Goal: Task Accomplishment & Management: Use online tool/utility

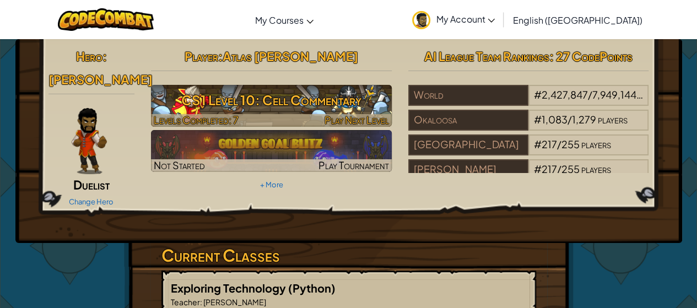
click at [281, 103] on h3 "CS1 Level 10: Cell Commentary" at bounding box center [271, 100] width 241 height 25
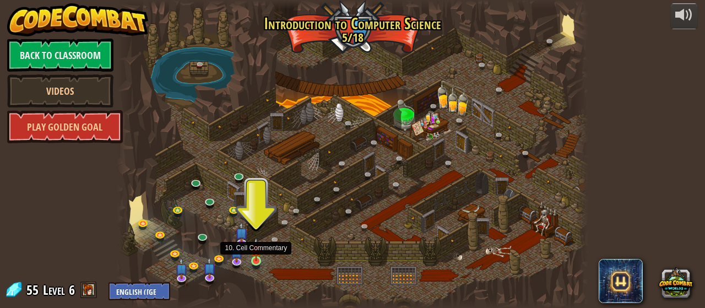
click at [253, 261] on img at bounding box center [256, 249] width 10 height 24
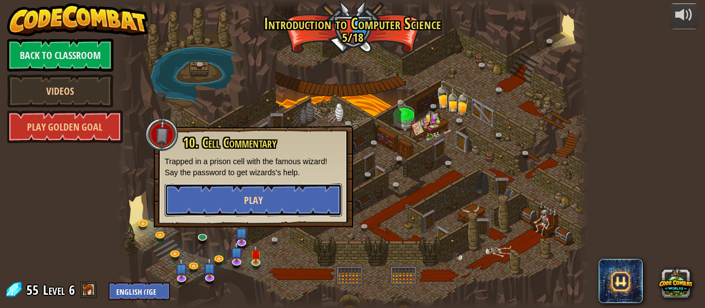
click at [264, 200] on button "Play" at bounding box center [253, 199] width 177 height 33
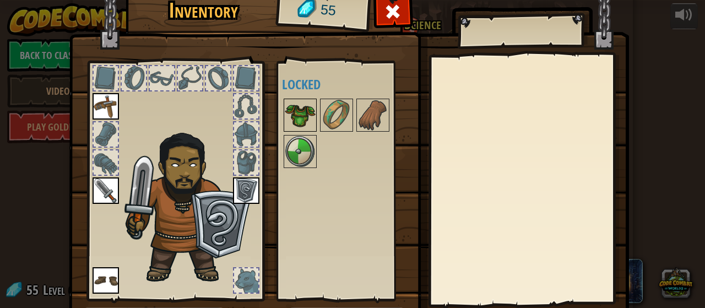
click at [288, 115] on img at bounding box center [300, 115] width 31 height 31
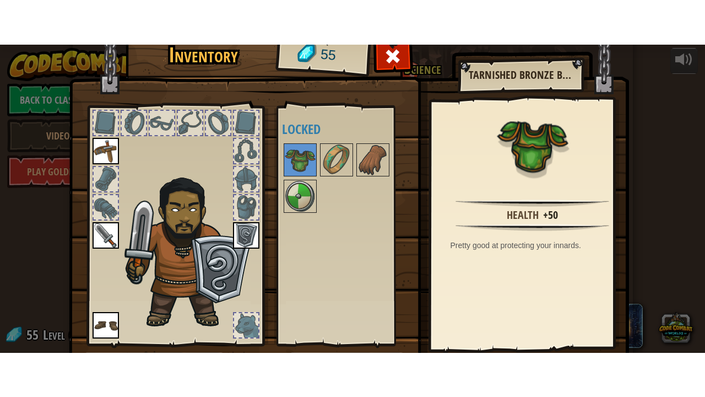
scroll to position [55, 0]
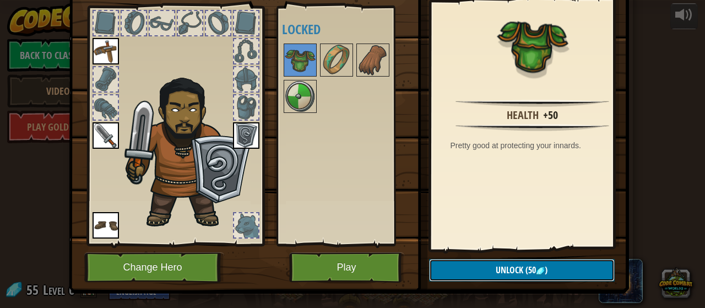
click at [509, 268] on span "Unlock" at bounding box center [510, 270] width 28 height 12
click at [508, 267] on button "Confirm" at bounding box center [522, 270] width 186 height 23
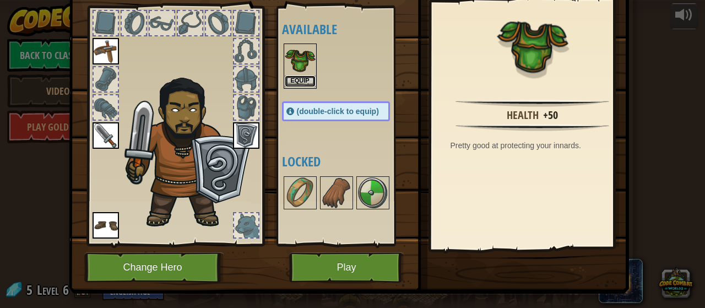
click at [289, 79] on button "Equip" at bounding box center [300, 81] width 31 height 12
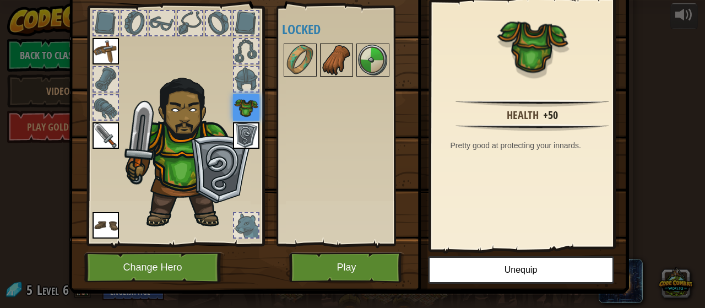
click at [339, 61] on img at bounding box center [336, 60] width 31 height 31
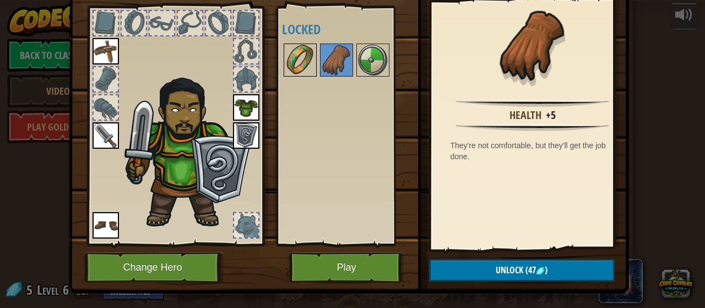
click at [290, 59] on img at bounding box center [300, 60] width 31 height 31
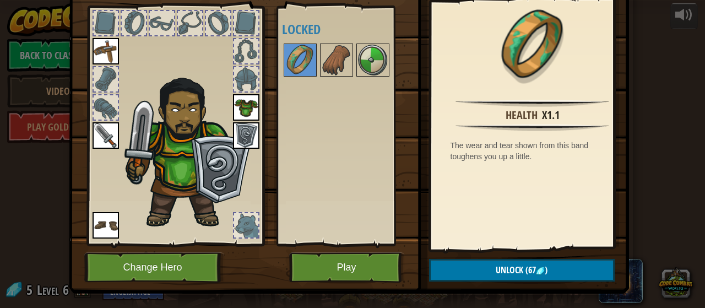
click at [318, 138] on div "Available Equip Equip Equip Equip Equip (double-click to equip) Locked" at bounding box center [347, 126] width 130 height 230
click at [305, 64] on img at bounding box center [300, 60] width 31 height 31
click at [355, 264] on button "Play" at bounding box center [346, 267] width 115 height 30
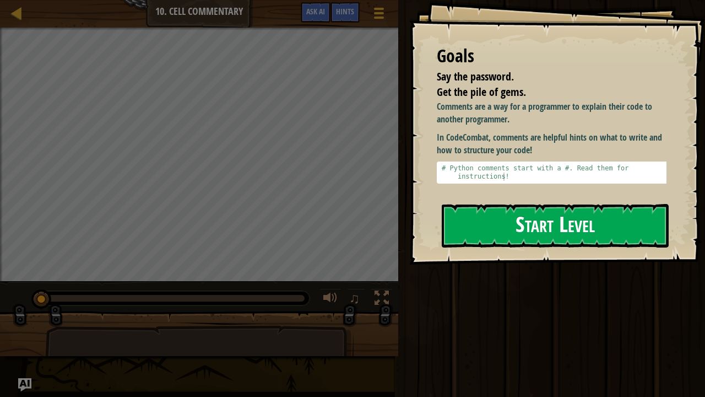
click at [490, 226] on button "Start Level" at bounding box center [555, 226] width 227 height 44
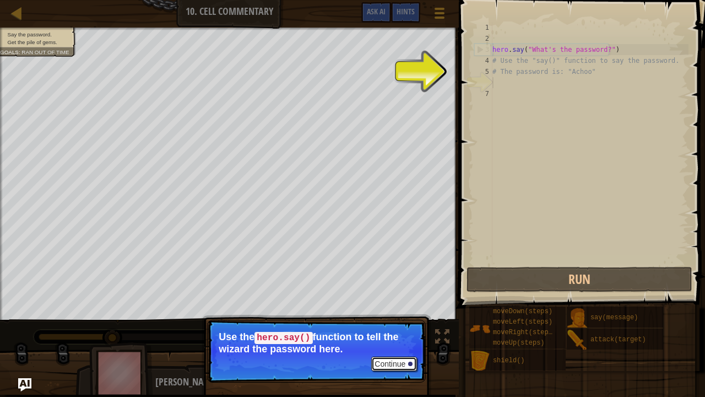
click at [391, 307] on button "Continue" at bounding box center [394, 363] width 46 height 14
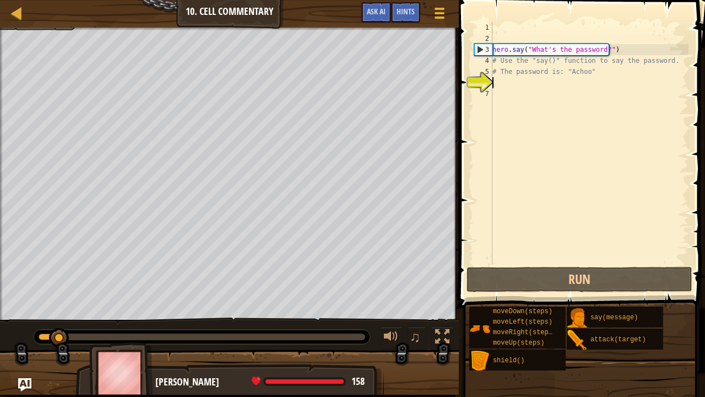
drag, startPoint x: 366, startPoint y: 335, endPoint x: 58, endPoint y: 342, distance: 308.0
click at [58, 307] on div at bounding box center [59, 338] width 20 height 20
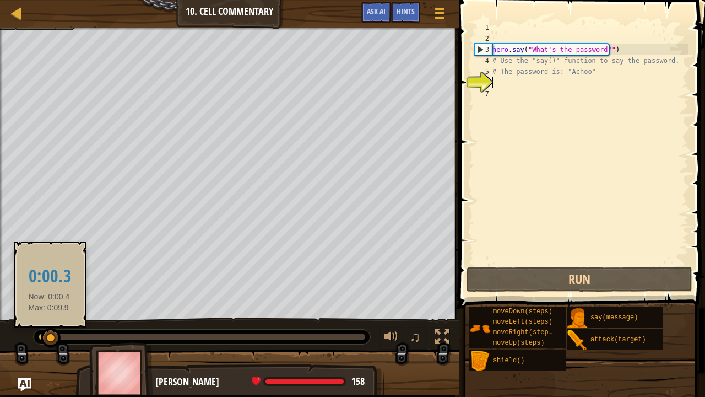
drag, startPoint x: 49, startPoint y: 337, endPoint x: 0, endPoint y: 367, distance: 57.3
click at [0, 307] on div "Say the password. Get the pile of gems. Goals : Ran out of time ♫ [PERSON_NAME]…" at bounding box center [352, 211] width 705 height 367
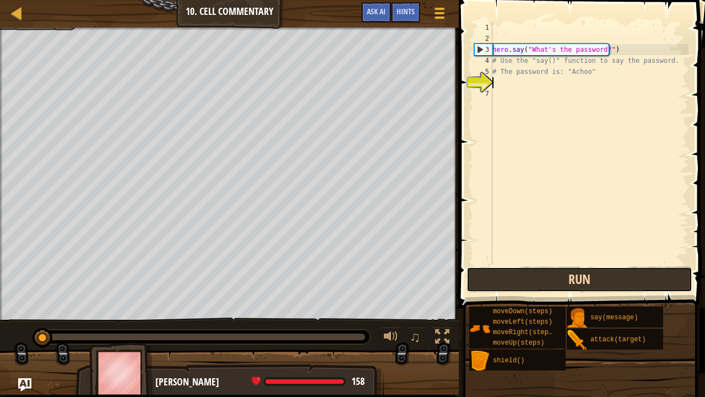
click at [522, 282] on button "Run" at bounding box center [580, 279] width 226 height 25
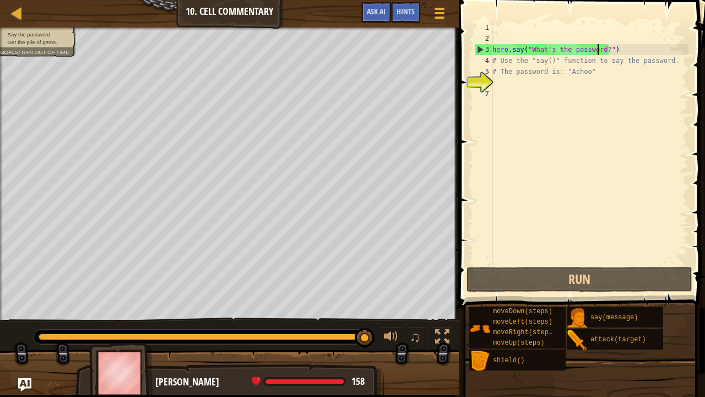
click at [599, 53] on div "hero . say ( "What's the password?" ) # Use the "say()" function to say the pas…" at bounding box center [589, 154] width 198 height 264
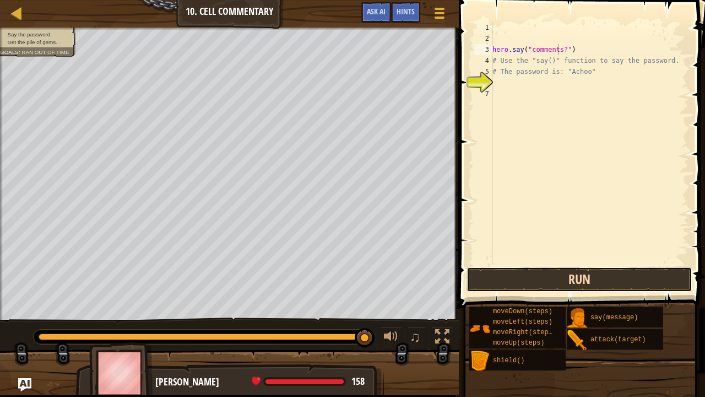
click at [540, 281] on button "Run" at bounding box center [580, 279] width 226 height 25
click at [603, 52] on div "hero . say ( "readthegraycomments?" ) # Use the "say()" function to say the pas…" at bounding box center [589, 154] width 198 height 264
type textarea "hero.say("readthegraycomments!")"
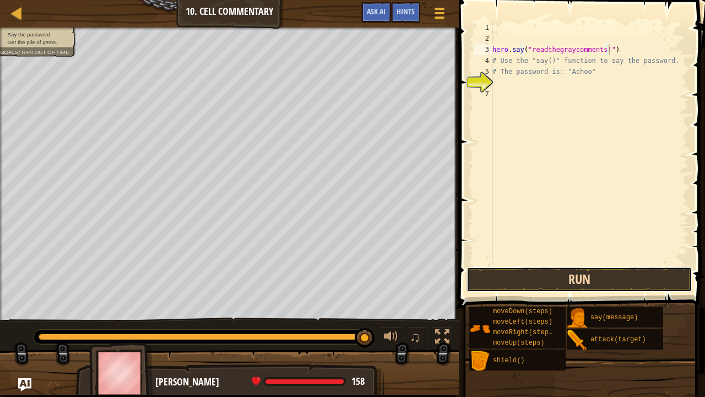
click at [522, 279] on button "Run" at bounding box center [580, 279] width 226 height 25
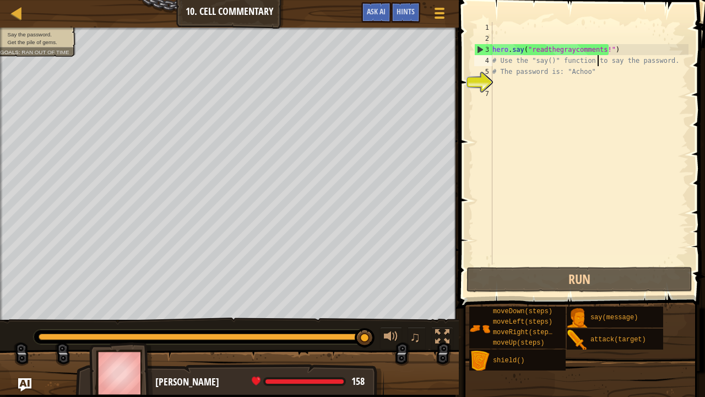
click at [599, 56] on div "hero . say ( "readthegraycomments!" ) # Use the "say()" function to say the pas…" at bounding box center [589, 154] width 198 height 264
click at [598, 51] on div "hero . say ( "readthegraycomments!" ) # Use the "say()" function to say the pas…" at bounding box center [589, 154] width 198 height 264
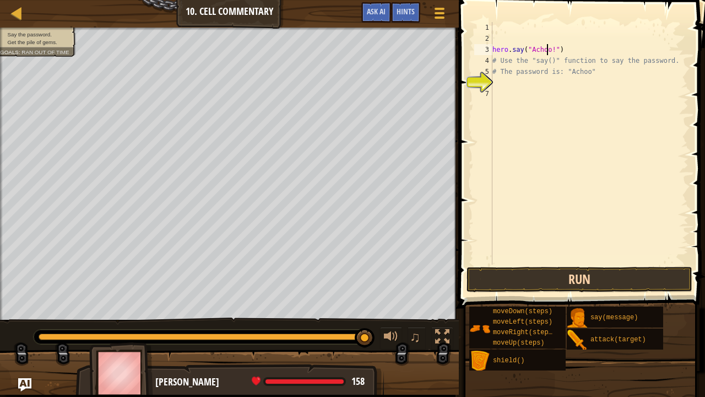
type textarea "hero.say("Achoo!")"
click at [603, 279] on button "Run" at bounding box center [580, 279] width 226 height 25
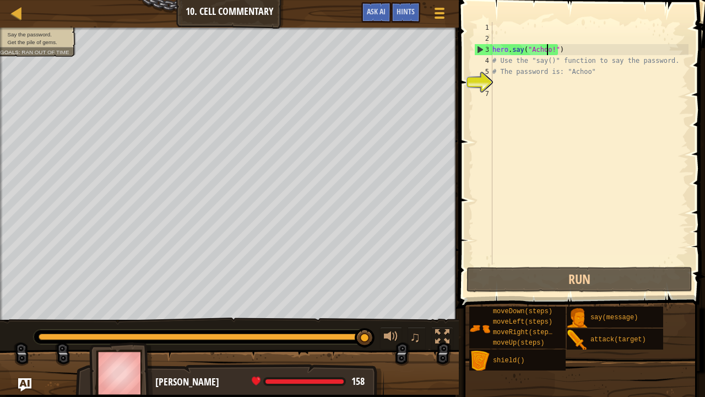
click at [500, 82] on div "hero . say ( "Achoo!" ) # Use the "say()" function to say the password. # The p…" at bounding box center [589, 154] width 198 height 264
type textarea "l"
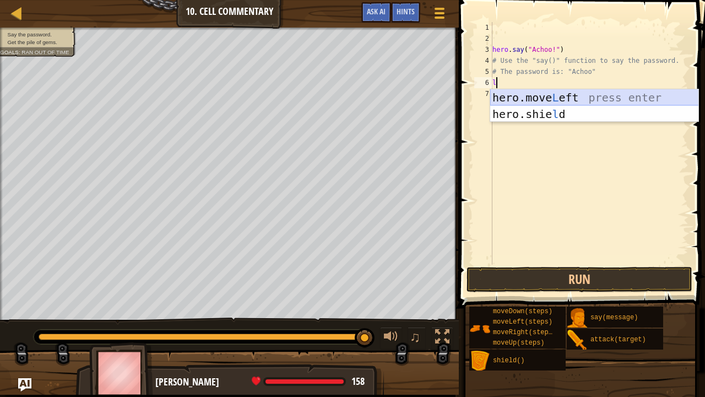
click at [529, 94] on div "hero.move L eft press enter hero.[PERSON_NAME] press enter" at bounding box center [594, 122] width 209 height 66
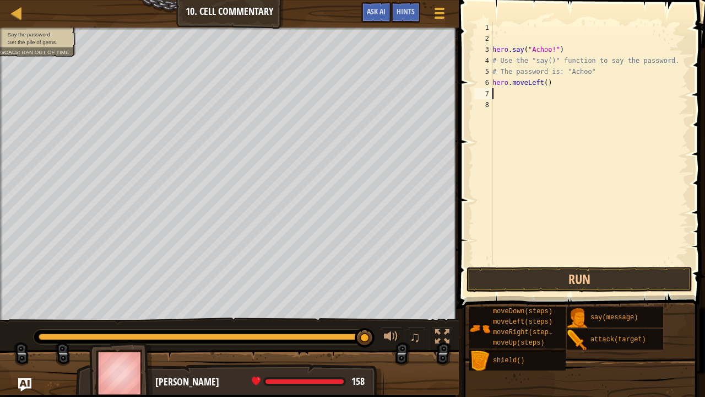
type textarea "u"
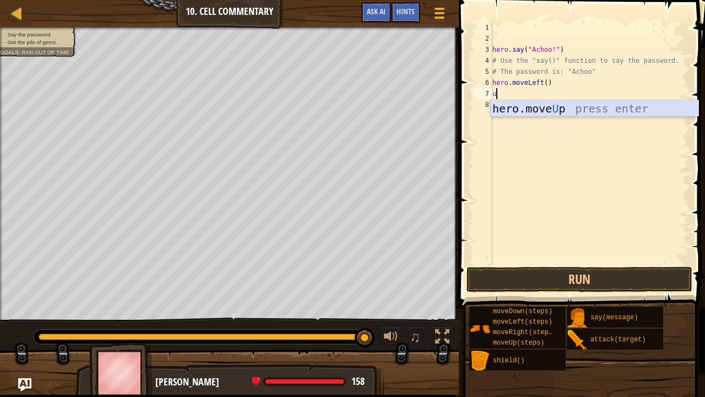
click at [520, 112] on div "hero.move U p press enter" at bounding box center [594, 125] width 209 height 50
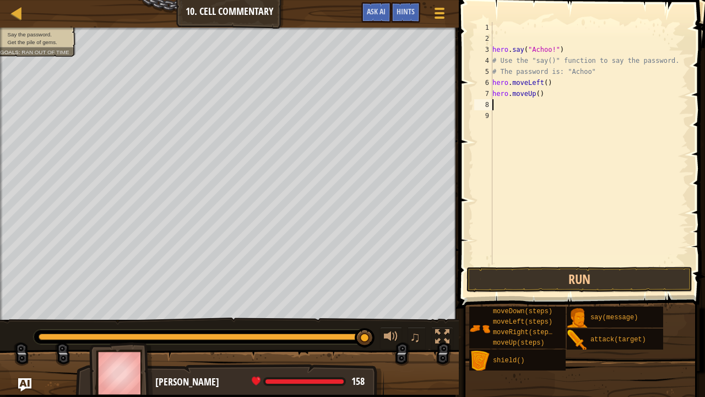
type textarea "r"
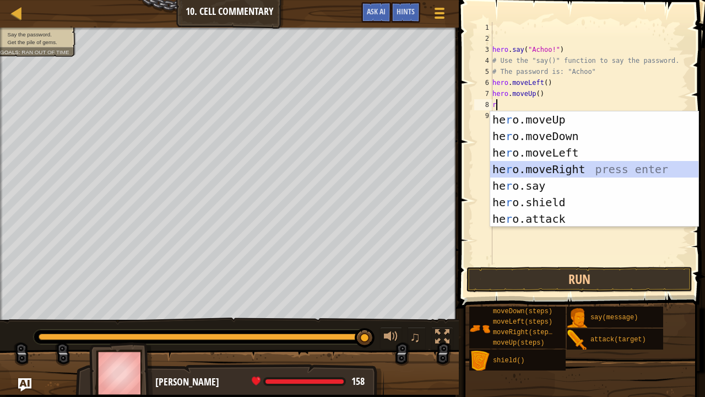
click at [514, 163] on div "he r o.moveUp press enter he r o.moveDown press enter he r o.moveLeft press ent…" at bounding box center [594, 185] width 209 height 149
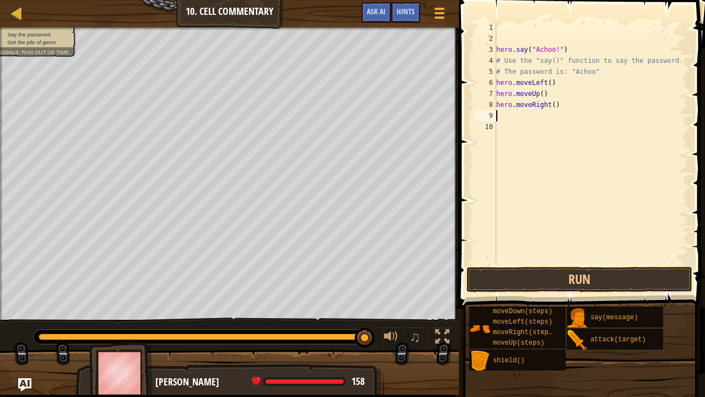
type textarea "u"
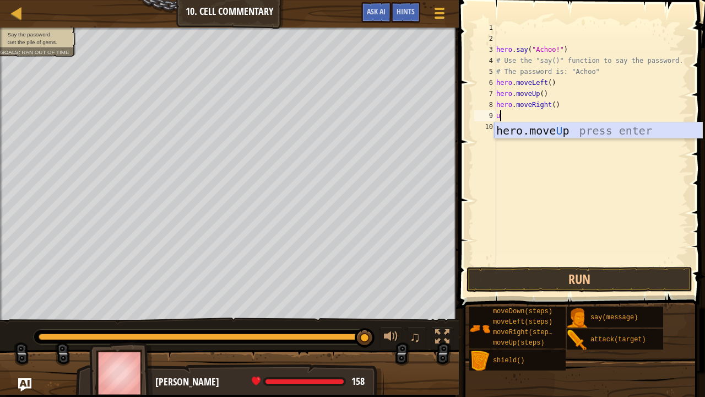
click at [520, 132] on div "hero.move U p press enter" at bounding box center [598, 147] width 209 height 50
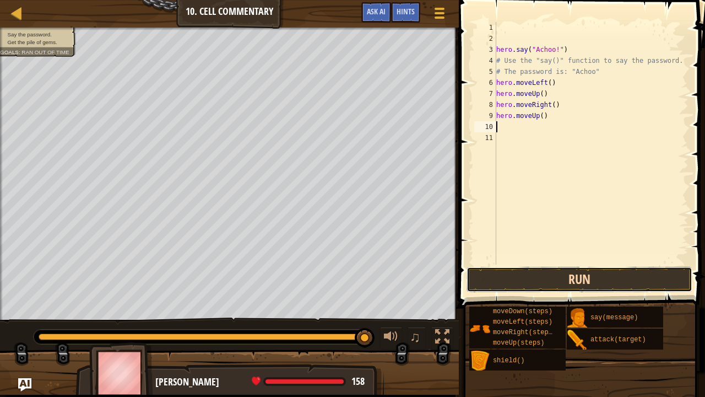
click at [523, 275] on button "Run" at bounding box center [580, 279] width 226 height 25
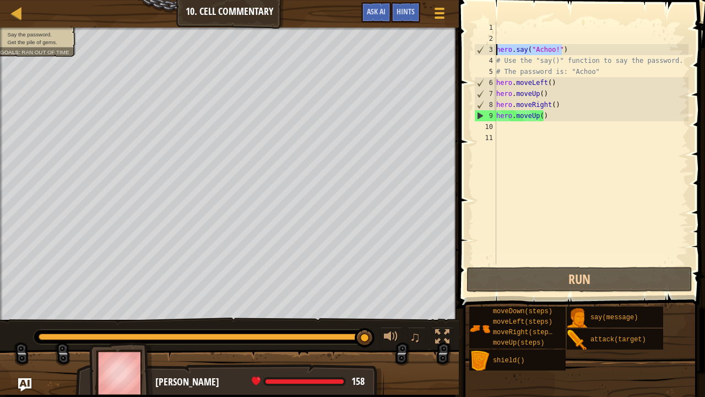
drag, startPoint x: 566, startPoint y: 50, endPoint x: 467, endPoint y: 50, distance: 99.7
click at [467, 50] on div "1 2 3 4 5 6 7 8 9 10 11 hero . say ( "Achoo!" ) # Use the "say()" function to s…" at bounding box center [581, 176] width 250 height 340
type textarea "hero.say("Achoo!")"
click at [507, 126] on div "hero . say ( "Achoo!" ) # Use the "say()" function to say the password. # The p…" at bounding box center [591, 154] width 195 height 264
paste textarea "hero.say("Achoo!")"
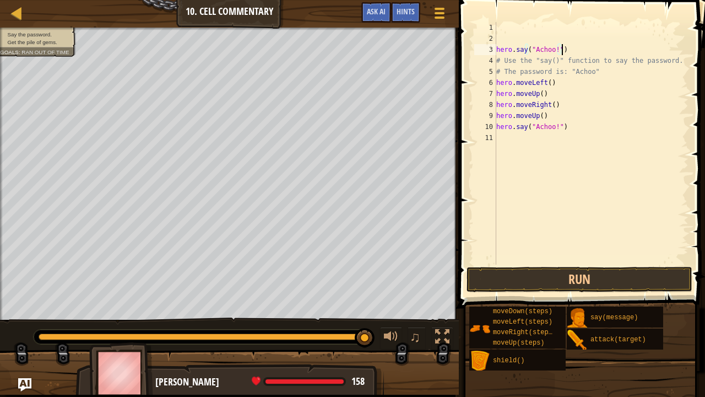
click at [563, 52] on div "hero . say ( "Achoo!" ) # Use the "say()" function to say the password. # The p…" at bounding box center [591, 154] width 195 height 264
click at [509, 272] on button "Run" at bounding box center [580, 279] width 226 height 25
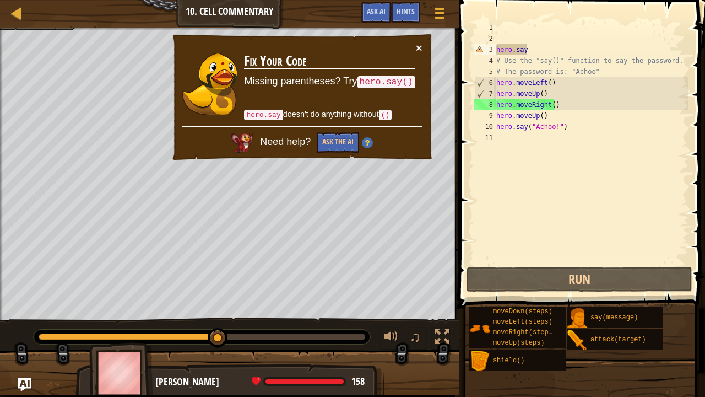
click at [418, 42] on button "×" at bounding box center [419, 48] width 7 height 12
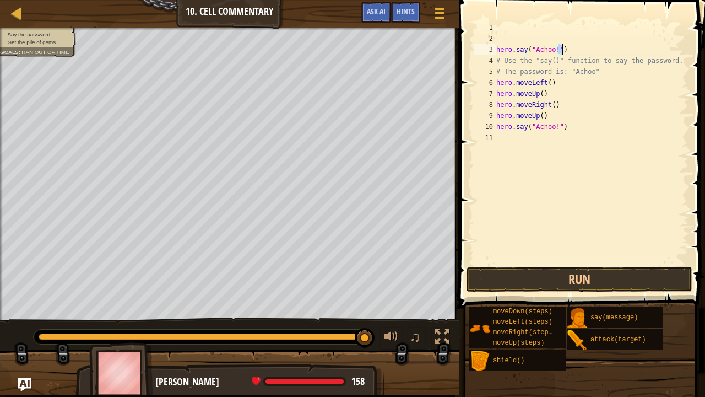
click at [554, 53] on div "hero . say ( "Achoo!" ) # Use the "say()" function to say the password. # The p…" at bounding box center [591, 154] width 195 height 264
type textarea "hero.say("whatisthepassword")"
click at [508, 270] on button "Run" at bounding box center [580, 279] width 226 height 25
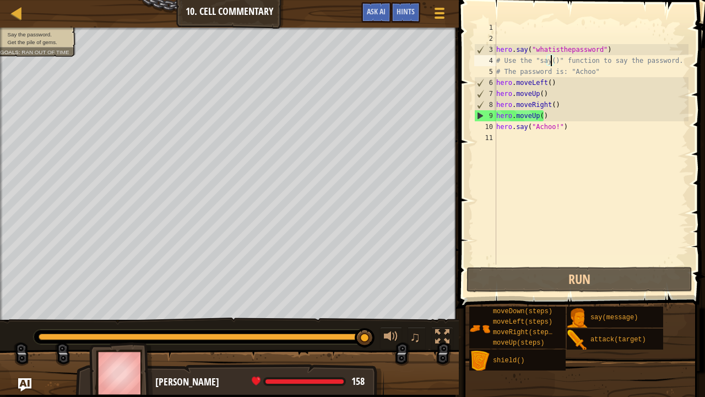
click at [551, 60] on div "hero . say ( "whatisthepassword" ) # Use the "say()" function to say the passwo…" at bounding box center [591, 154] width 195 height 264
drag, startPoint x: 551, startPoint y: 131, endPoint x: 534, endPoint y: 128, distance: 17.4
click at [534, 128] on div "hero . say ( "whatisthepassword" ) # Use the "say()" function to say the passwo…" at bounding box center [591, 154] width 195 height 264
click at [550, 62] on div "hero . say ( "whatisthepassword" ) # Use the "say()" function to say the passwo…" at bounding box center [591, 154] width 195 height 264
paste textarea "Achoo"
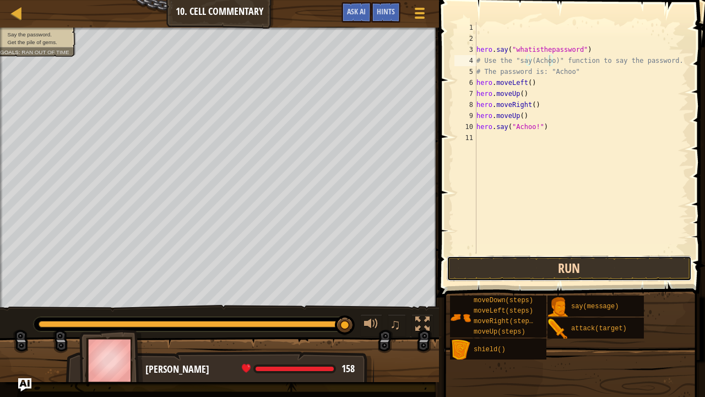
click at [535, 259] on button "Run" at bounding box center [569, 268] width 245 height 25
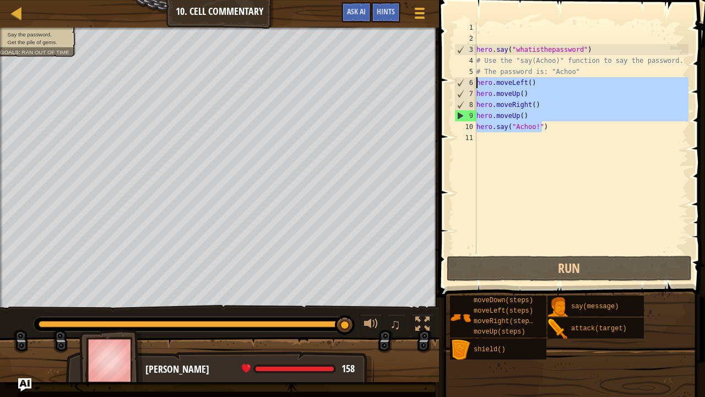
drag, startPoint x: 543, startPoint y: 127, endPoint x: 477, endPoint y: 80, distance: 80.2
click at [477, 80] on div "hero . say ( "whatisthepassword" ) # Use the "say(Achoo)" function to say the p…" at bounding box center [581, 148] width 214 height 253
type textarea "hero.moveLeft() hero.moveUp()"
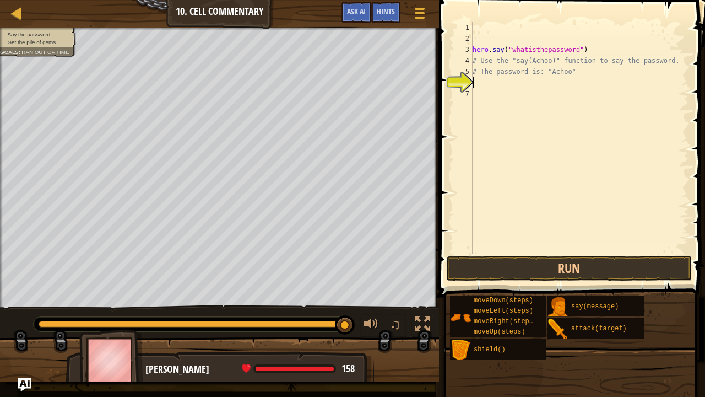
type textarea "u"
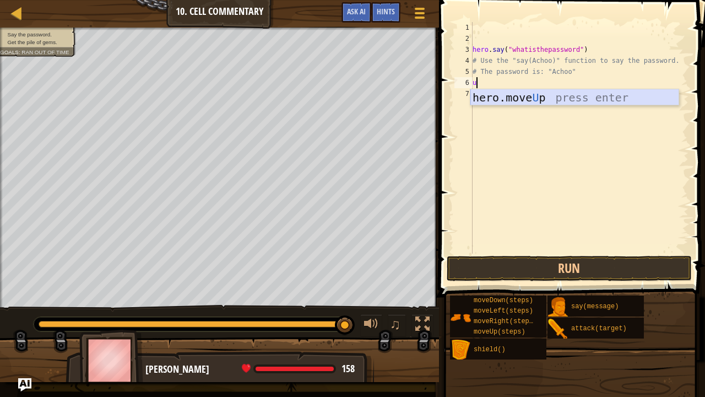
click at [524, 96] on div "hero.move U p press enter" at bounding box center [574, 114] width 209 height 50
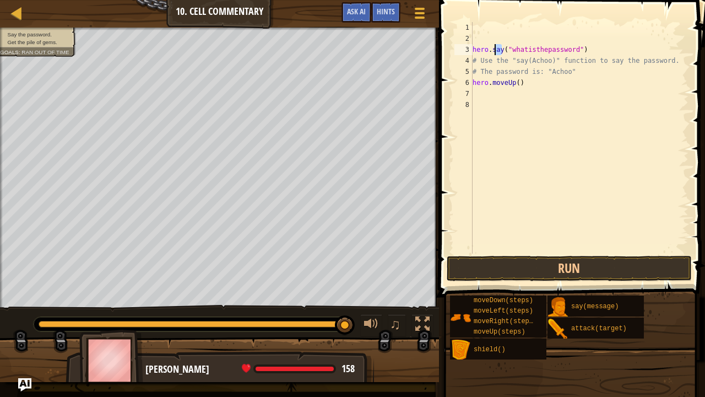
drag, startPoint x: 500, startPoint y: 52, endPoint x: 494, endPoint y: 52, distance: 6.1
click at [494, 52] on div "hero . say ( "whatisthepassword" ) # Use the "say(Achoo)" function to say the p…" at bounding box center [579, 148] width 218 height 253
type textarea "hero.say("whatisthepassword")"
click at [494, 51] on div "hero . say ( "whatisthepassword" ) # Use the "say(Achoo)" function to say the p…" at bounding box center [579, 137] width 218 height 231
drag, startPoint x: 473, startPoint y: 50, endPoint x: 576, endPoint y: 47, distance: 103.6
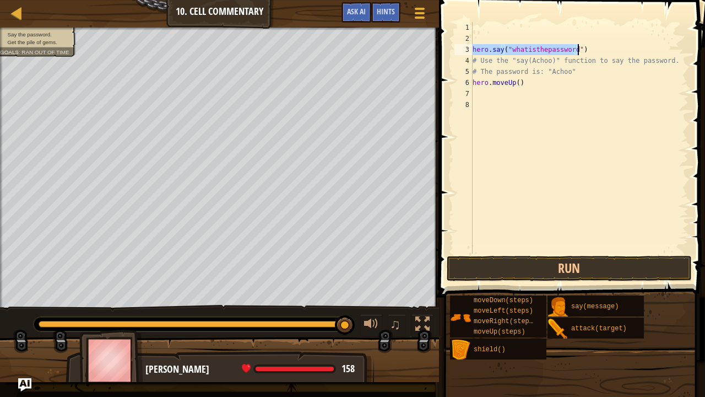
click at [576, 47] on div "hero . say ( "whatisthepassword" ) # Use the "say(Achoo)" function to say the p…" at bounding box center [579, 148] width 218 height 253
click at [517, 95] on div "hero . say ( "whatisthepassword" ) # Use the "say(Achoo)" function to say the p…" at bounding box center [579, 148] width 218 height 253
paste textarea "hero.say("whatisthepassword")"
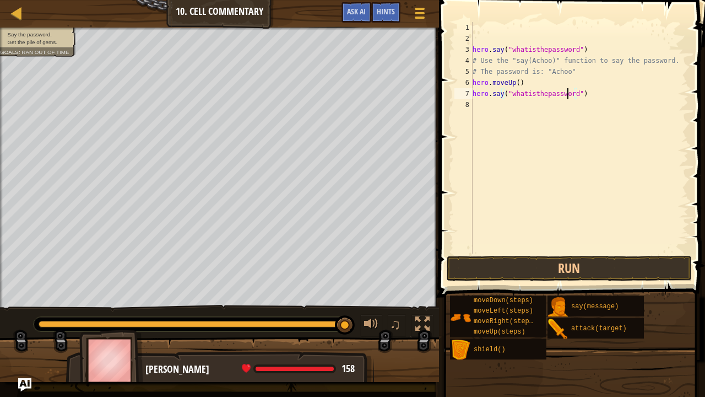
click at [567, 98] on div "hero . say ( "whatisthepassword" ) # Use the "say(Achoo)" function to say the p…" at bounding box center [579, 148] width 218 height 253
click at [568, 97] on div "hero . say ( "whatisthepassword" ) # Use the "say(Achoo)" function to say the p…" at bounding box center [579, 148] width 218 height 253
click at [570, 96] on div "hero . say ( "whatisthepassword" ) # Use the "say(Achoo)" function to say the p…" at bounding box center [579, 148] width 218 height 253
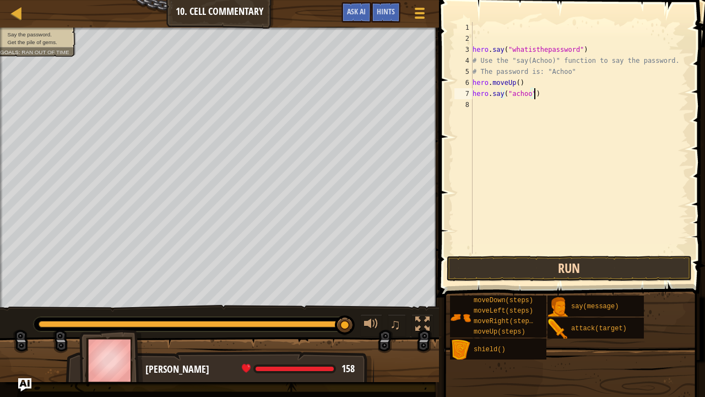
type textarea "hero.say("achoo")"
click at [501, 259] on button "Run" at bounding box center [569, 268] width 245 height 25
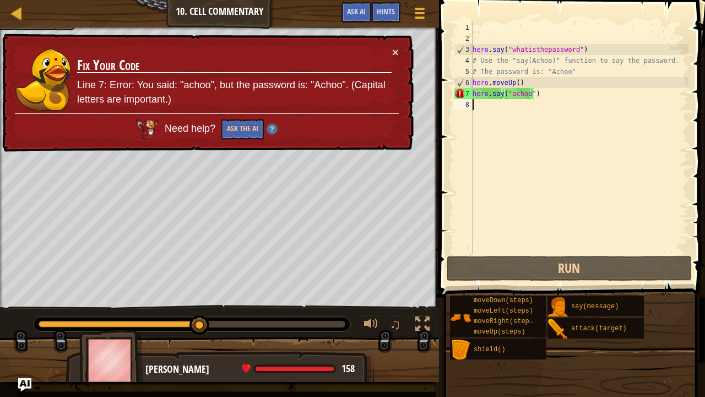
click at [490, 198] on div "hero . say ( "whatisthepassword" ) # Use the "say(Achoo)" function to say the p…" at bounding box center [579, 148] width 218 height 253
click at [397, 43] on div "× Fix Your Code Line 7: Error: You said: "achoo", but the password is: "Achoo".…" at bounding box center [207, 93] width 414 height 118
click at [394, 46] on button "×" at bounding box center [395, 52] width 7 height 12
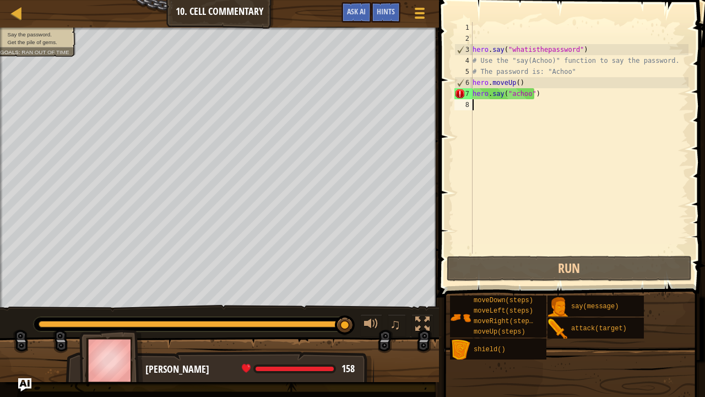
click at [554, 96] on div "hero . say ( "whatisthepassword" ) # Use the "say(Achoo)" function to say the p…" at bounding box center [579, 148] width 218 height 253
drag, startPoint x: 580, startPoint y: 51, endPoint x: 502, endPoint y: 50, distance: 77.7
click at [502, 50] on div "hero . say ( "whatisthepassword" ) # Use the "say(Achoo)" function to say the p…" at bounding box center [579, 148] width 218 height 253
click at [502, 50] on div "hero . say ( "whatisthepassword" ) # Use the "say(Achoo)" function to say the p…" at bounding box center [579, 137] width 218 height 231
drag, startPoint x: 502, startPoint y: 48, endPoint x: 584, endPoint y: 47, distance: 81.5
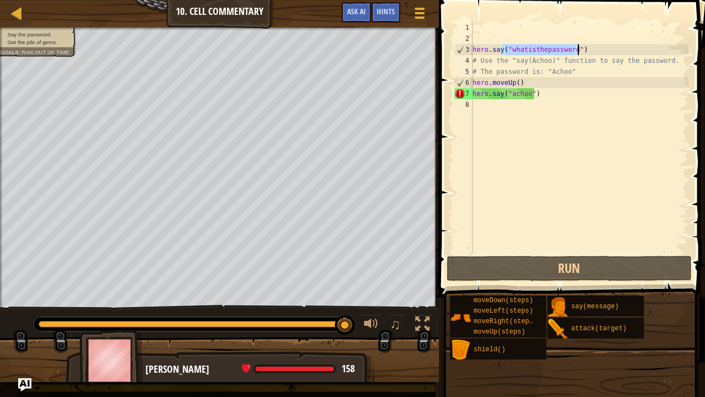
click at [584, 47] on div "hero . say ( "whatisthepassword" ) # Use the "say(Achoo)" function to say the p…" at bounding box center [579, 148] width 218 height 253
drag, startPoint x: 546, startPoint y: 94, endPoint x: 501, endPoint y: 95, distance: 45.2
click at [501, 95] on div "hero . say ( "whatisthepassword" ) # Use the "say(Achoo)" function to say the p…" at bounding box center [579, 148] width 218 height 253
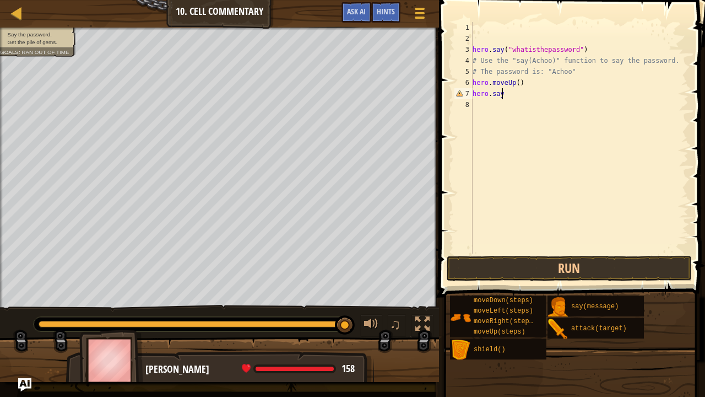
paste textarea "("whatisthepassword")"
drag, startPoint x: 570, startPoint y: 91, endPoint x: 508, endPoint y: 98, distance: 62.0
click at [508, 98] on div "hero . say ( "whatisthepassword" ) # Use the "say(Achoo)" function to say the p…" at bounding box center [579, 148] width 218 height 253
type textarea "hero.say("Achoo")"
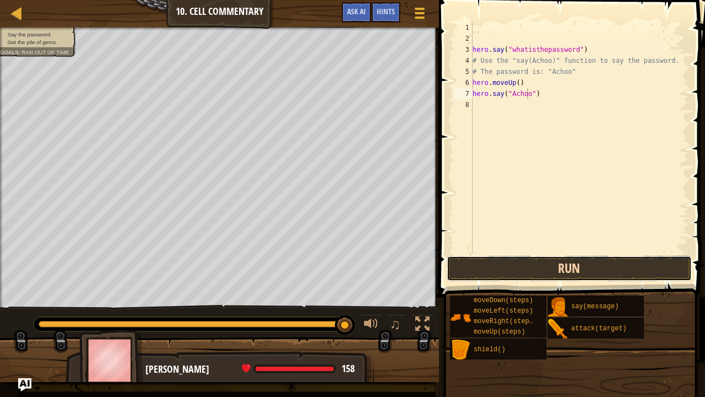
click at [505, 263] on button "Run" at bounding box center [569, 268] width 245 height 25
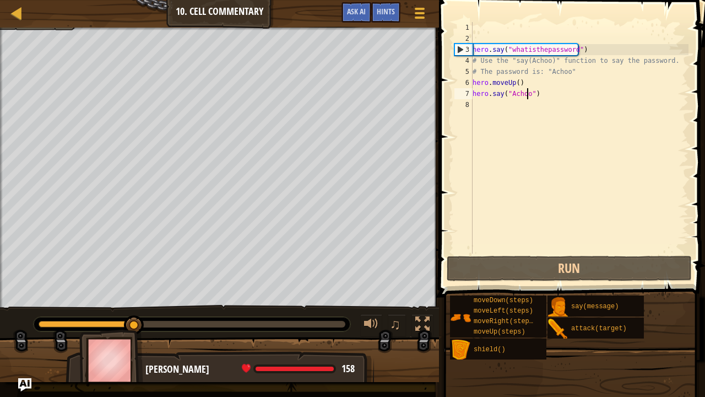
click at [489, 107] on div "hero . say ( "whatisthepassword" ) # Use the "say(Achoo)" function to say the p…" at bounding box center [579, 148] width 218 height 253
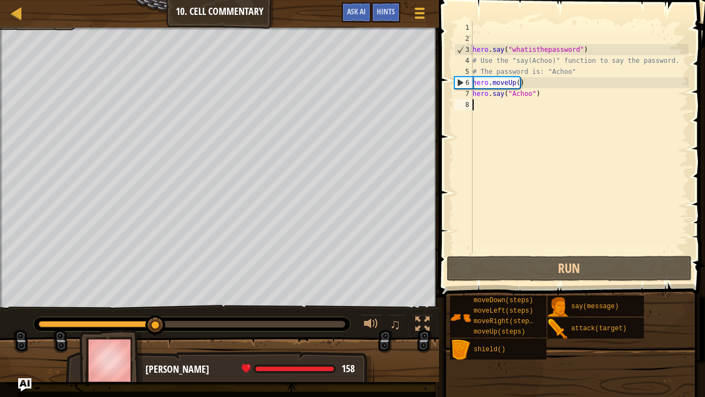
scroll to position [5, 0]
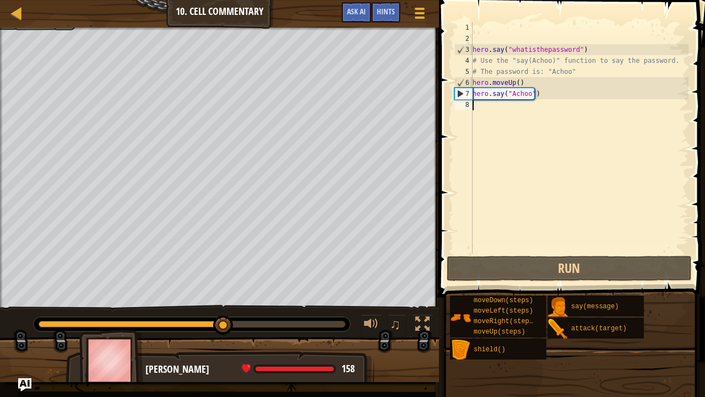
type textarea "u"
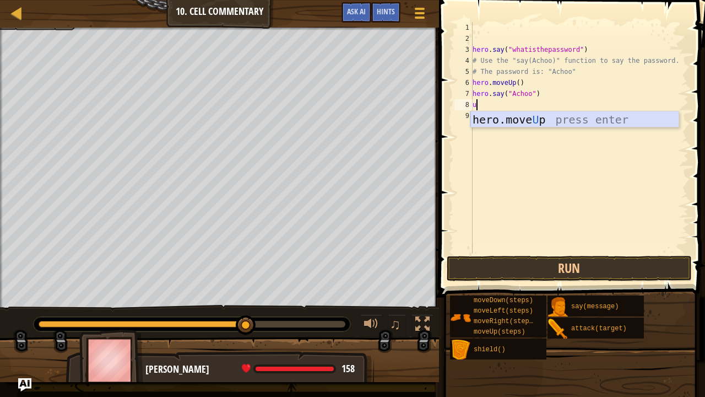
click at [495, 118] on div "hero.move U p press enter" at bounding box center [574, 136] width 209 height 50
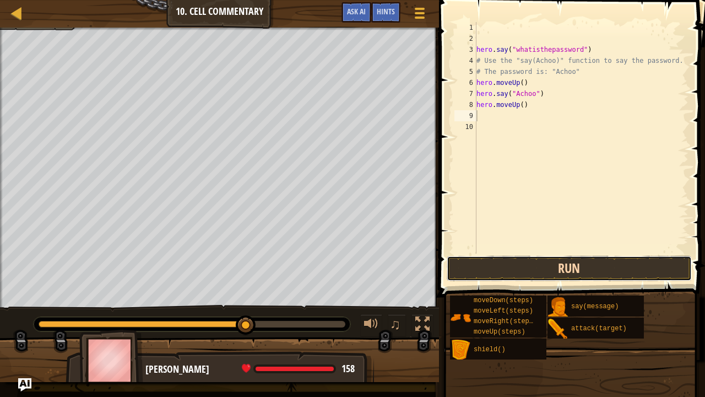
click at [495, 256] on button "Run" at bounding box center [569, 268] width 245 height 25
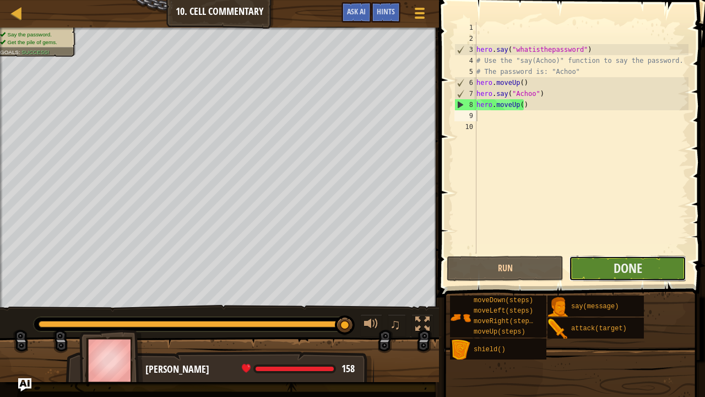
click at [644, 272] on button "Done" at bounding box center [627, 268] width 117 height 25
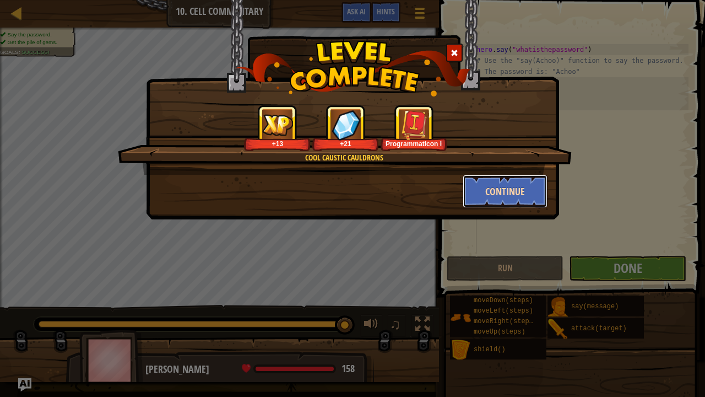
click at [475, 185] on button "Continue" at bounding box center [505, 191] width 85 height 33
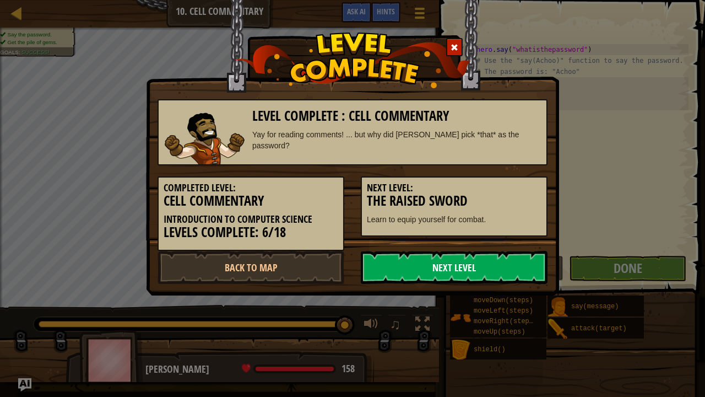
click at [451, 267] on link "Next Level" at bounding box center [454, 267] width 187 height 33
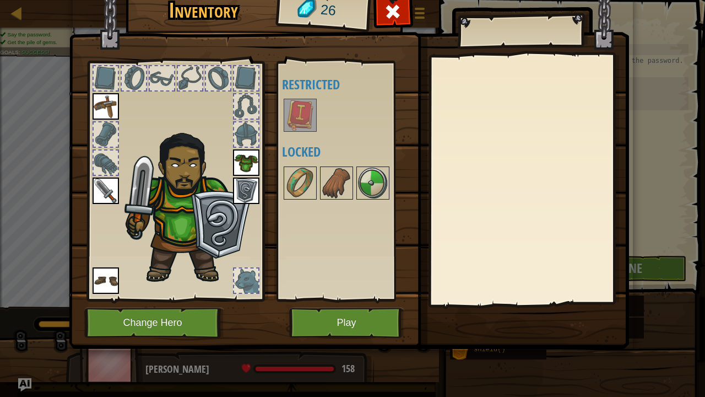
click at [299, 111] on img at bounding box center [300, 115] width 31 height 31
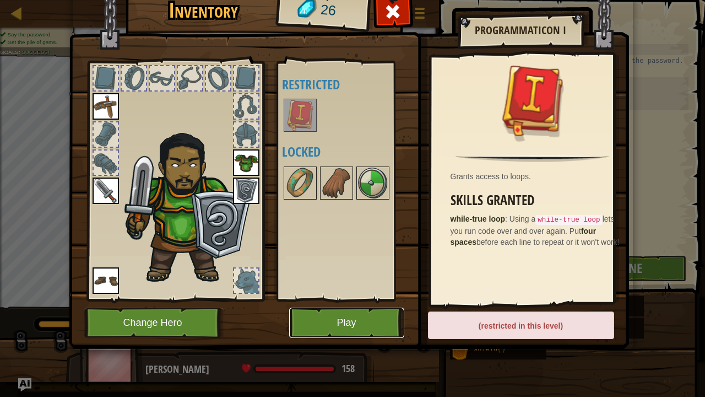
click at [355, 307] on button "Play" at bounding box center [346, 322] width 115 height 30
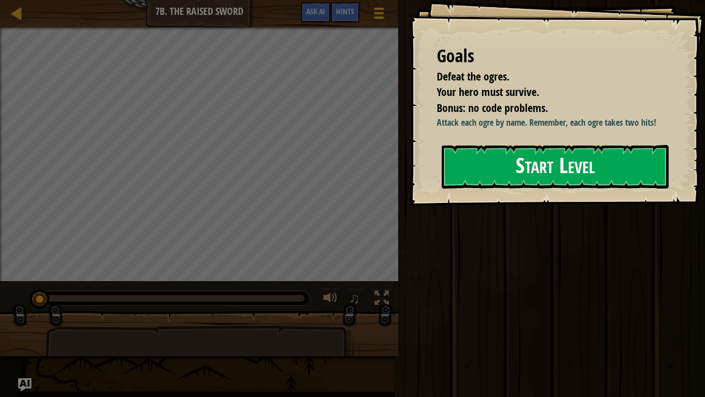
click at [509, 151] on button "Start Level" at bounding box center [555, 167] width 227 height 44
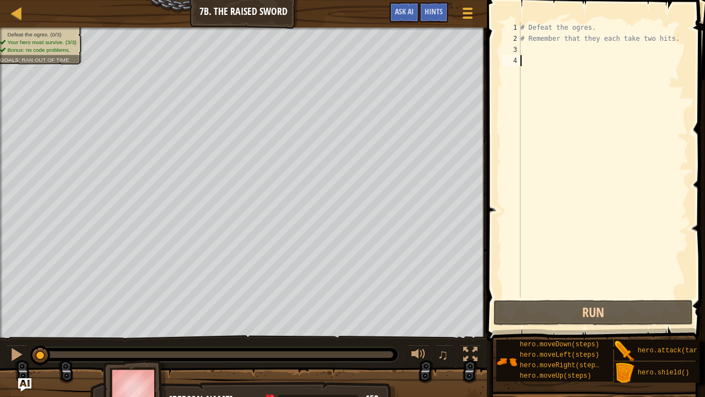
click at [552, 56] on div "# Defeat the ogres. # Remember that they each take two hits." at bounding box center [603, 170] width 170 height 297
click at [547, 51] on div "# Defeat the ogres. # Remember that they each take two hits." at bounding box center [603, 170] width 170 height 297
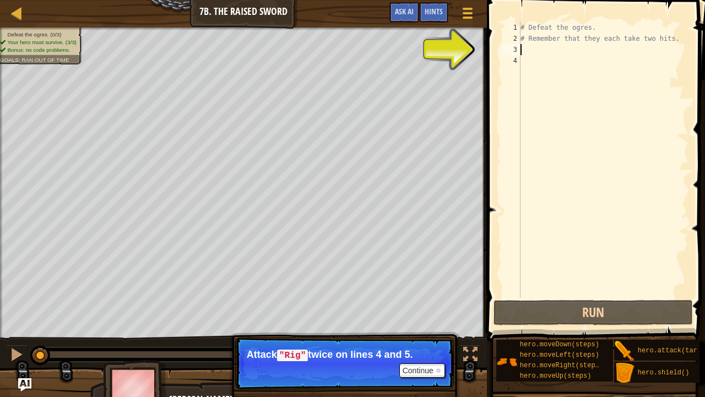
type textarea "r"
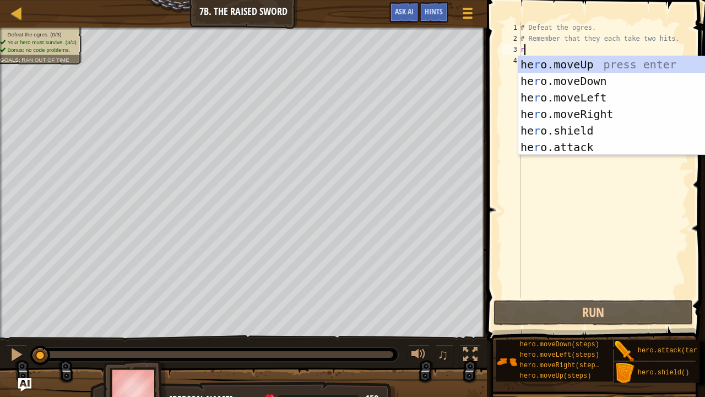
scroll to position [5, 0]
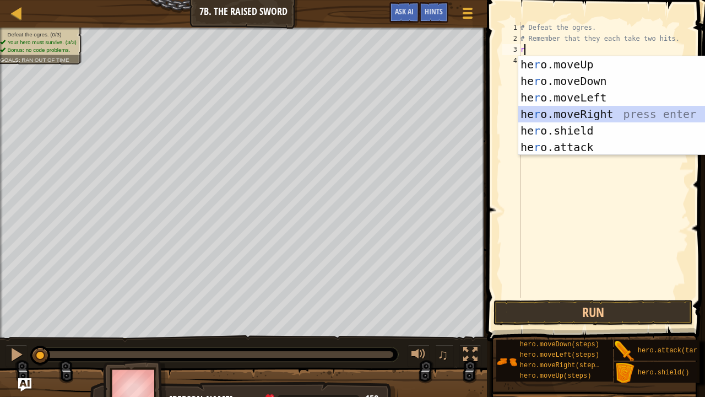
click at [544, 117] on div "he r o.moveUp press enter he r o.moveDown press enter he r o.moveLeft press ent…" at bounding box center [622, 122] width 209 height 132
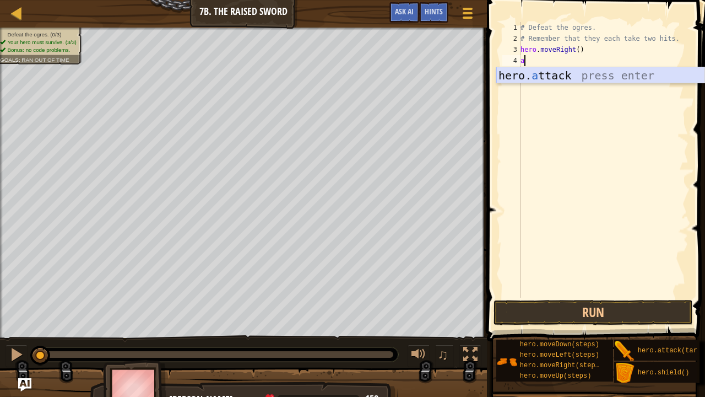
click at [545, 73] on div "hero. a ttack press enter" at bounding box center [600, 92] width 209 height 50
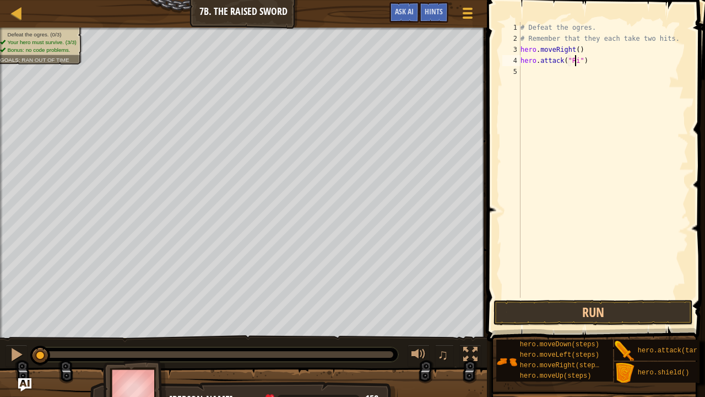
scroll to position [5, 4]
drag, startPoint x: 586, startPoint y: 63, endPoint x: 521, endPoint y: 65, distance: 65.0
click at [521, 65] on div "# Defeat the ogres. # Remember that they each take two hits. hero . moveRight (…" at bounding box center [603, 170] width 170 height 297
type textarea "hero.attack("Rig")"
click at [523, 65] on div "# Defeat the ogres. # Remember that they each take two hits. hero . moveRight (…" at bounding box center [603, 159] width 170 height 275
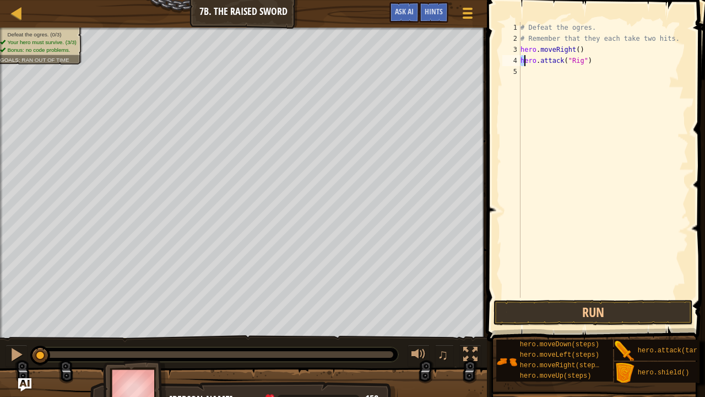
click at [525, 68] on div "# Defeat the ogres. # Remember that they each take two hits. hero . moveRight (…" at bounding box center [603, 170] width 170 height 297
paste textarea "hero.attack("Rig")"
type textarea "hero.attack("Rig")"
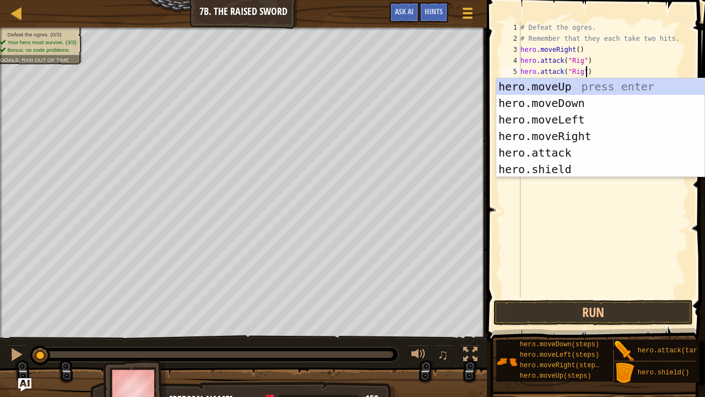
click at [554, 216] on div "# Defeat the ogres. # Remember that they each take two hits. hero . moveRight (…" at bounding box center [603, 170] width 170 height 297
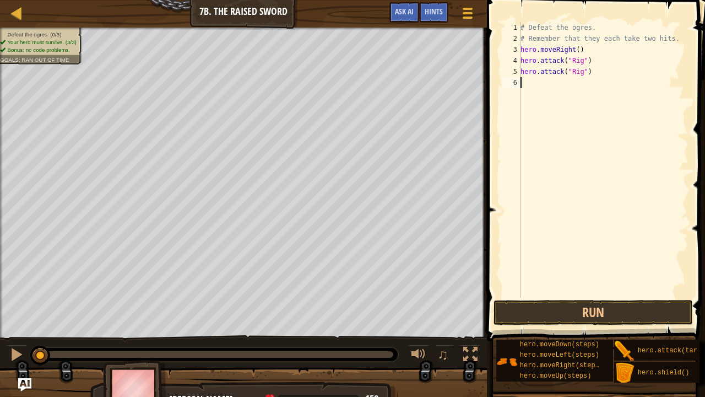
type textarea "s"
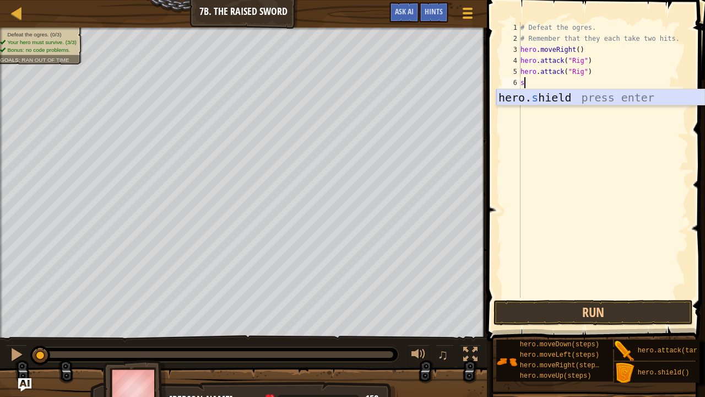
click at [529, 94] on div "hero. s hield press enter" at bounding box center [600, 114] width 209 height 50
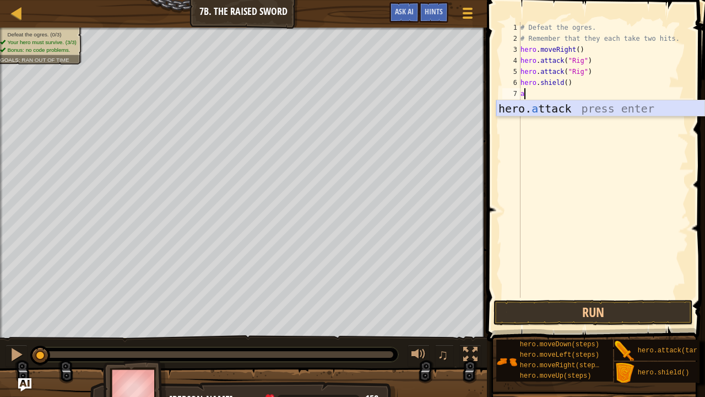
click at [558, 106] on div "hero. a ttack press enter" at bounding box center [600, 125] width 209 height 50
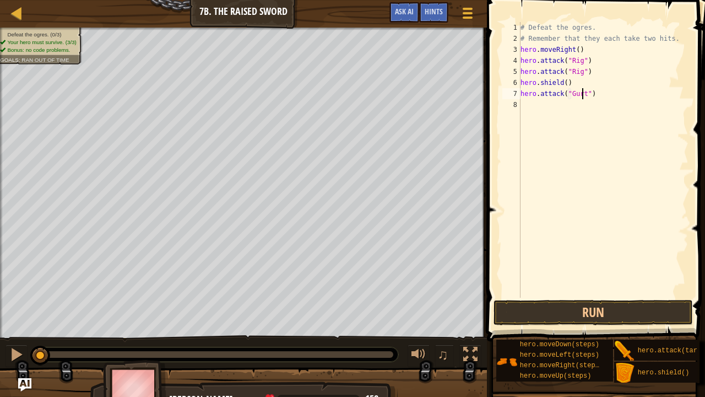
scroll to position [5, 5]
type textarea "hero.attack("Gurt")"
drag, startPoint x: 590, startPoint y: 92, endPoint x: 518, endPoint y: 96, distance: 72.3
click at [518, 96] on div "hero.attack("Gurt") 1 2 3 4 5 6 7 8 # Defeat the ogres. # Remember that they ea…" at bounding box center [594, 159] width 188 height 275
click at [523, 104] on div "# Defeat the ogres. # Remember that they each take two hits. hero . moveRight (…" at bounding box center [603, 170] width 170 height 297
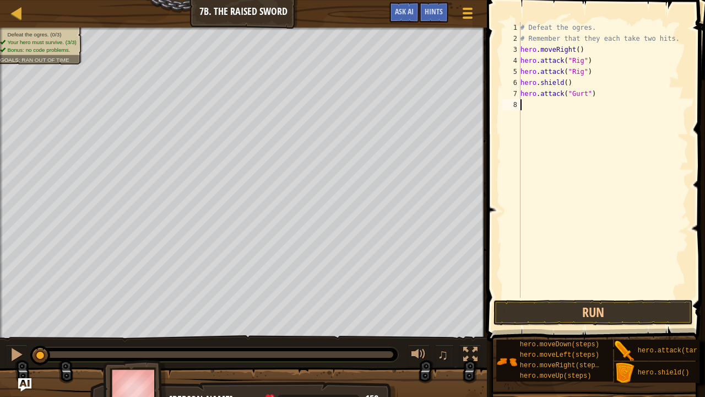
scroll to position [5, 0]
paste textarea "hero.attack("Gurt")"
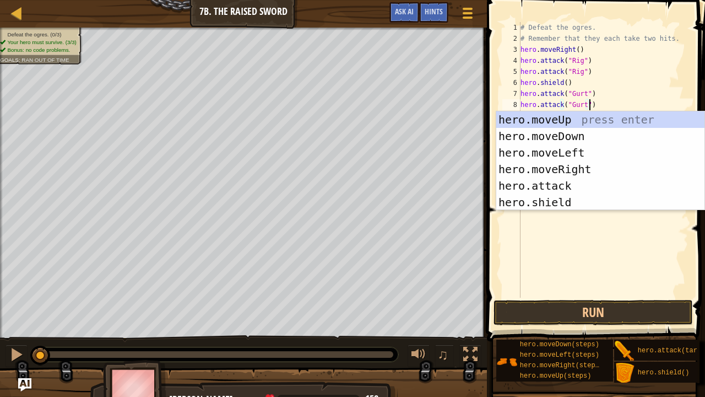
click at [620, 85] on div "# Defeat the ogres. # Remember that they each take two hits. hero . moveRight (…" at bounding box center [603, 170] width 170 height 297
type textarea "hero.shield()"
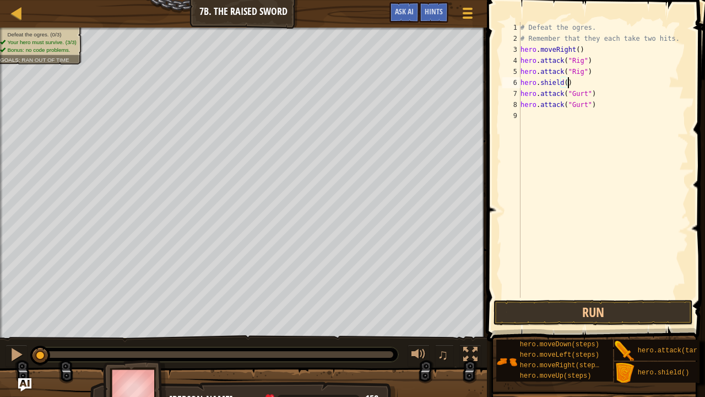
click at [559, 117] on div "# Defeat the ogres. # Remember that they each take two hits. hero . moveRight (…" at bounding box center [603, 170] width 170 height 297
type textarea "s"
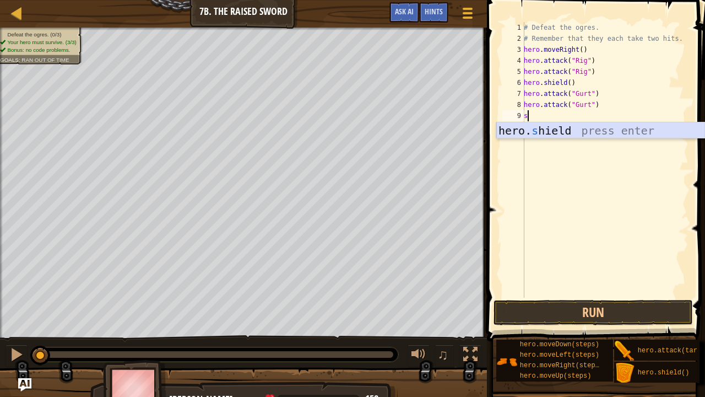
click at [554, 130] on div "hero. s hield press enter" at bounding box center [600, 147] width 209 height 50
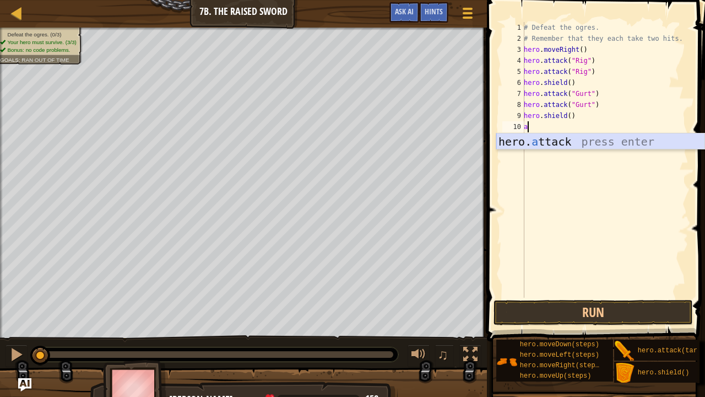
click at [546, 141] on div "hero. a ttack press enter" at bounding box center [600, 158] width 209 height 50
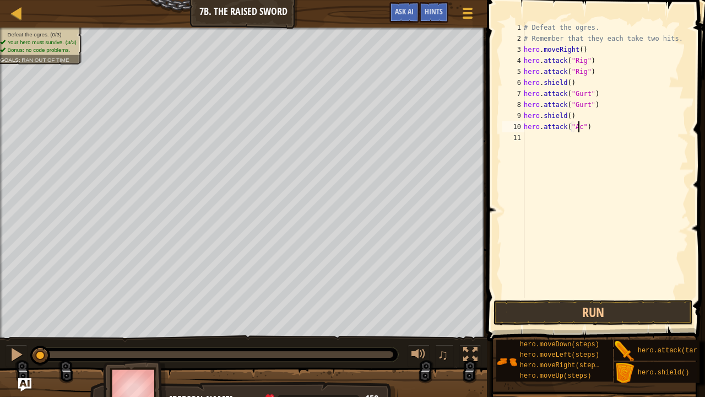
scroll to position [5, 4]
type textarea "hero.attack("Ack")"
drag, startPoint x: 590, startPoint y: 126, endPoint x: 525, endPoint y: 126, distance: 65.5
click at [525, 126] on div "# Defeat the ogres. # Remember that they each take two hits. hero . moveRight (…" at bounding box center [605, 170] width 167 height 297
click at [544, 135] on div "# Defeat the ogres. # Remember that they each take two hits. hero . moveRight (…" at bounding box center [605, 170] width 167 height 297
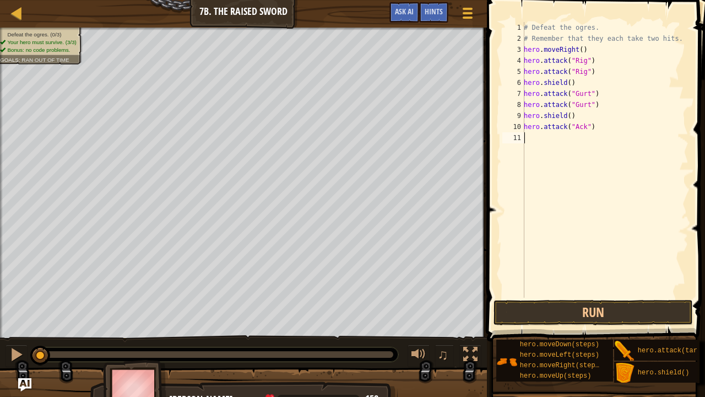
scroll to position [5, 0]
paste textarea "hero.attack("Ack")"
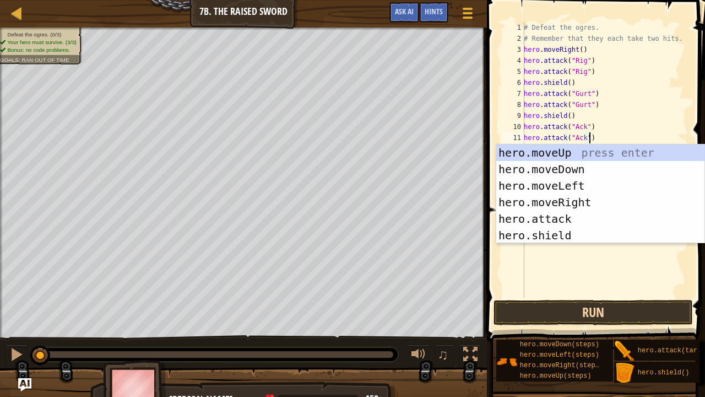
type textarea "hero.attack("Ack")"
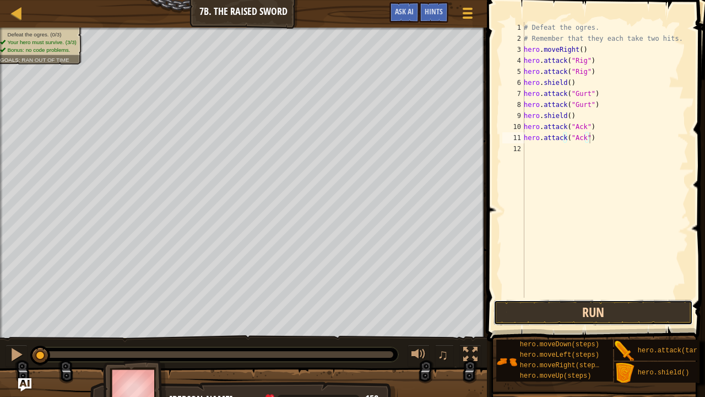
click at [533, 307] on button "Run" at bounding box center [593, 312] width 199 height 25
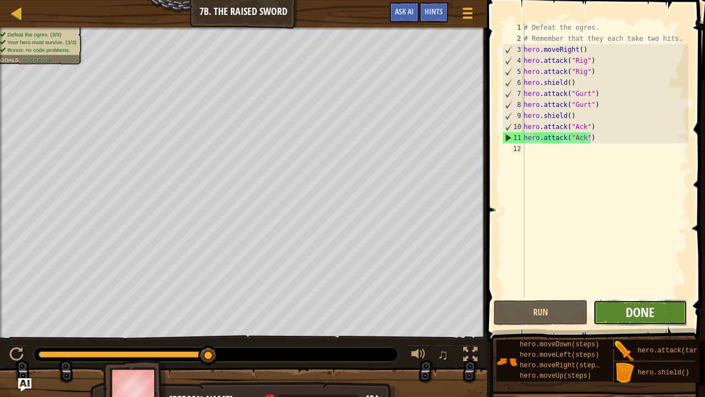
click at [631, 307] on span "Done" at bounding box center [640, 312] width 29 height 18
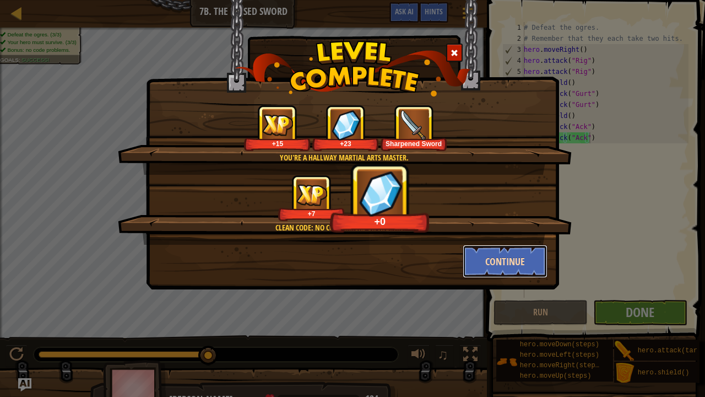
click at [481, 263] on button "Continue" at bounding box center [505, 261] width 85 height 33
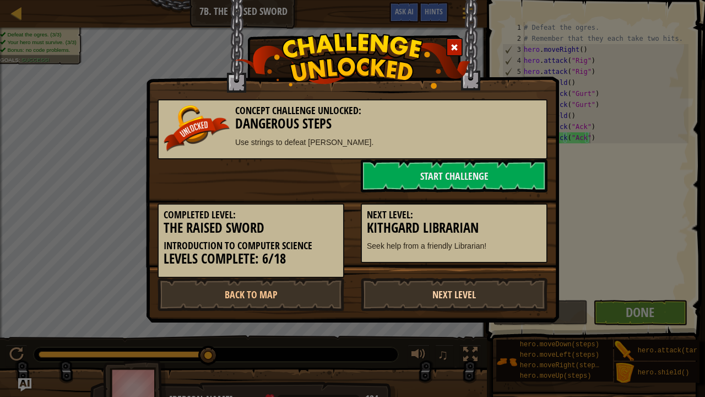
click at [453, 288] on link "Next Level" at bounding box center [454, 294] width 187 height 33
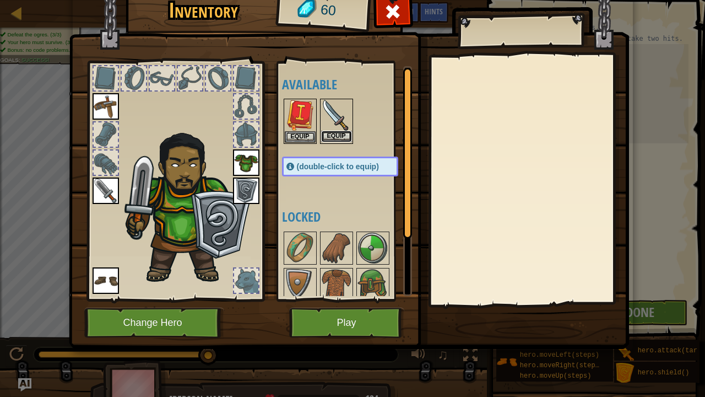
click at [335, 134] on button "Equip" at bounding box center [336, 137] width 31 height 12
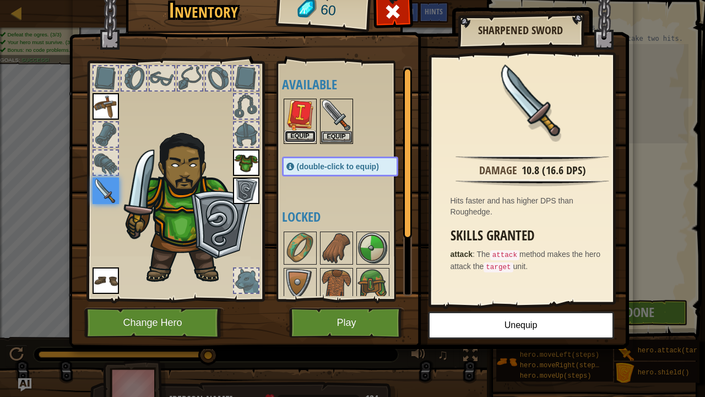
click at [300, 132] on button "Equip" at bounding box center [300, 137] width 31 height 12
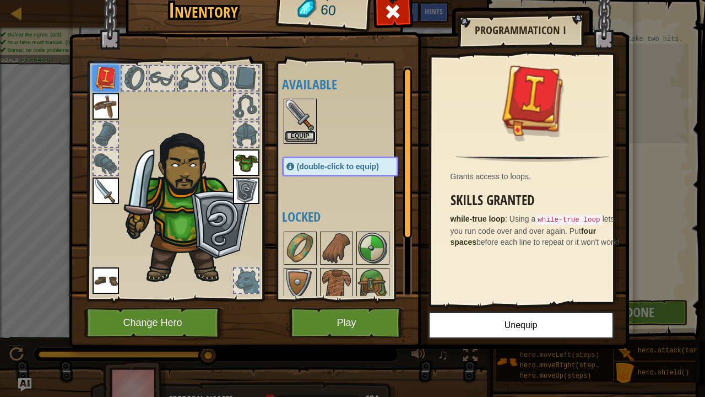
click at [302, 131] on button "Equip" at bounding box center [300, 137] width 31 height 12
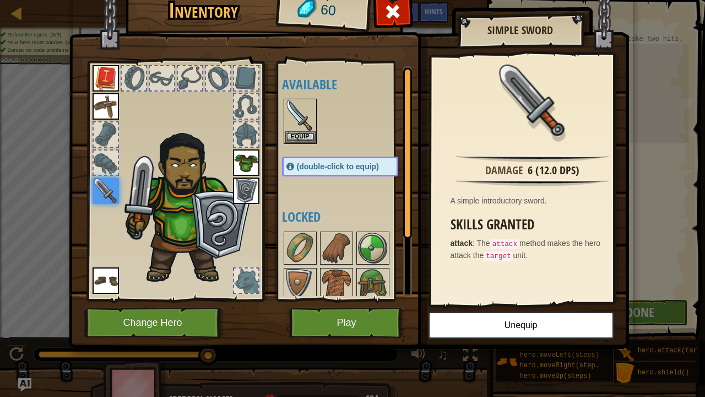
click at [107, 189] on img at bounding box center [106, 190] width 26 height 26
click at [307, 132] on button "Equip" at bounding box center [300, 137] width 31 height 12
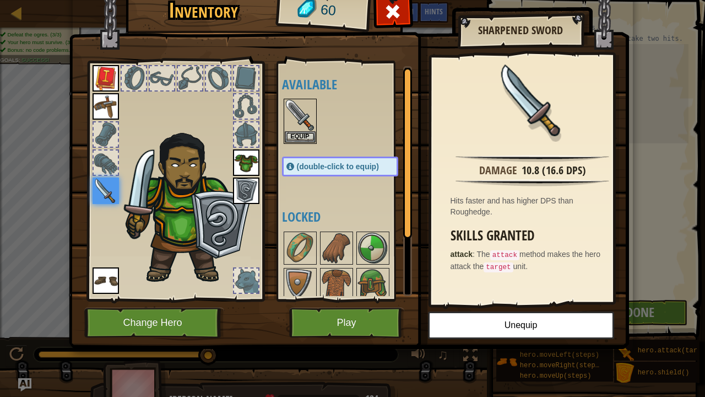
click at [361, 120] on div at bounding box center [351, 121] width 138 height 48
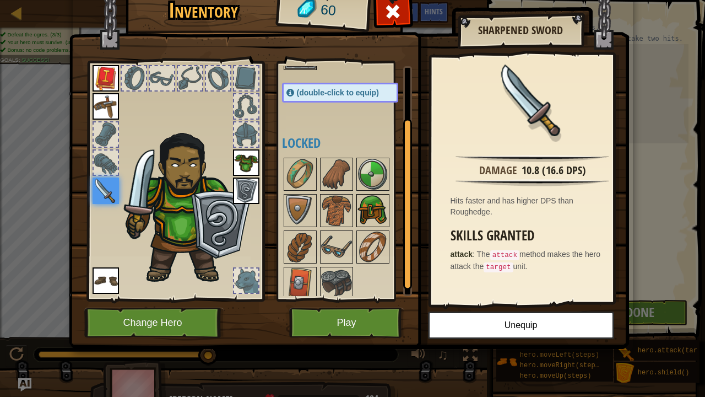
scroll to position [77, 0]
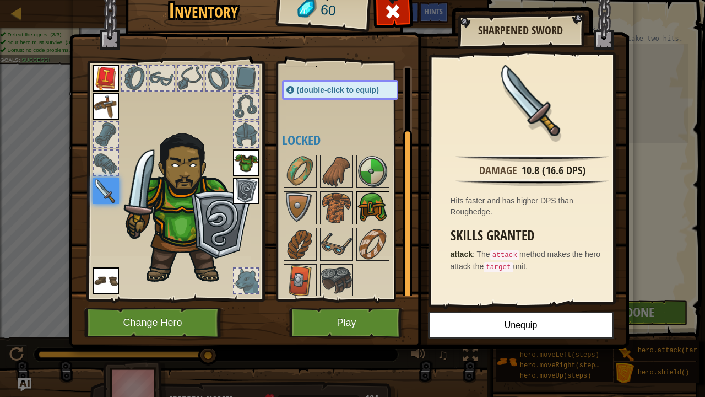
click at [377, 198] on img at bounding box center [372, 207] width 31 height 31
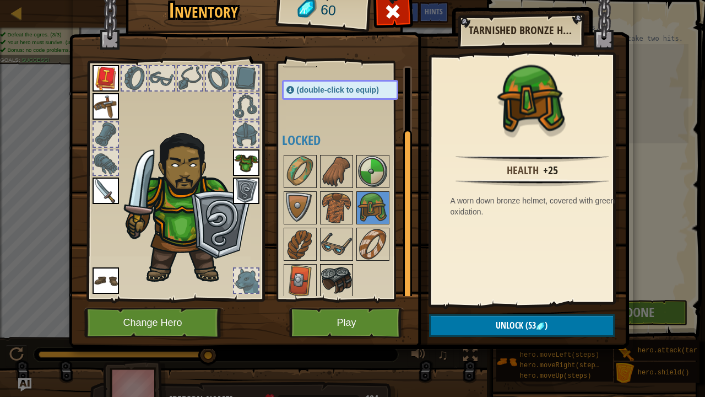
click at [330, 265] on img at bounding box center [336, 280] width 31 height 31
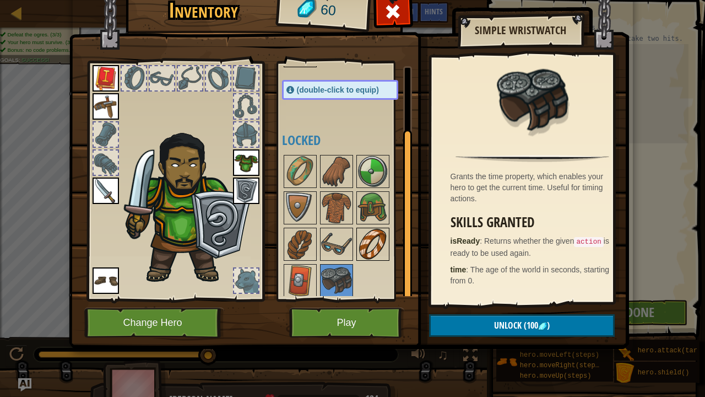
click at [364, 244] on img at bounding box center [372, 244] width 31 height 31
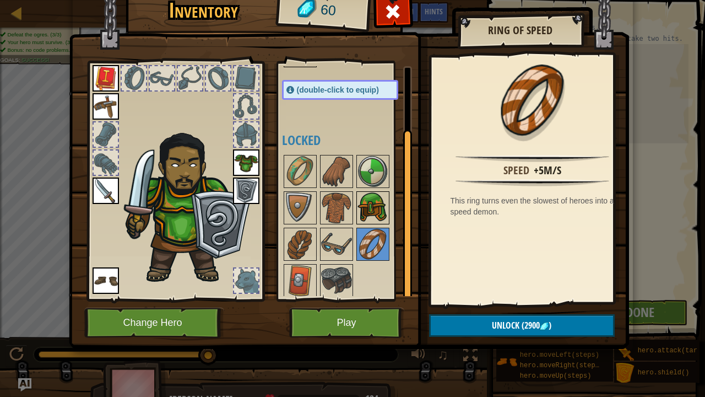
click at [373, 212] on img at bounding box center [372, 207] width 31 height 31
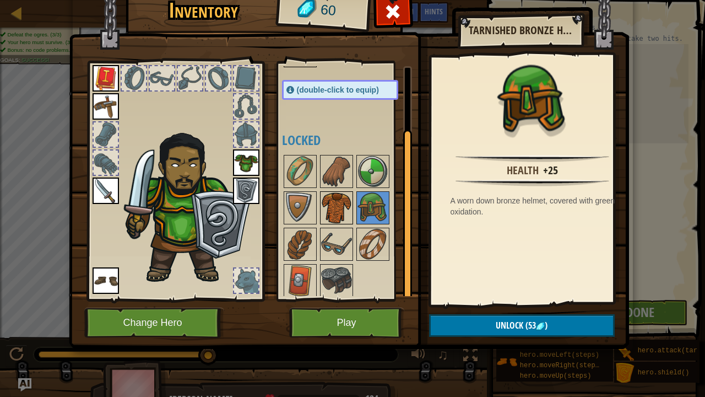
click at [333, 203] on img at bounding box center [336, 207] width 31 height 31
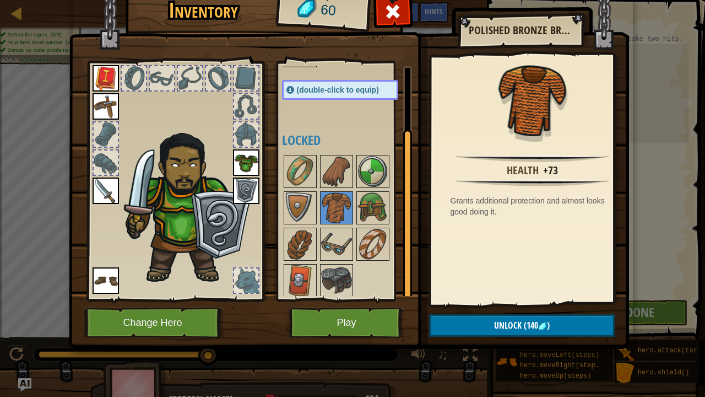
click at [239, 155] on img at bounding box center [246, 162] width 26 height 26
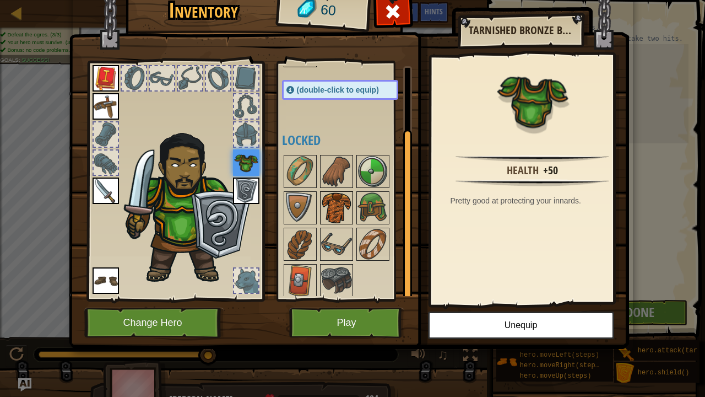
click at [335, 202] on img at bounding box center [336, 207] width 31 height 31
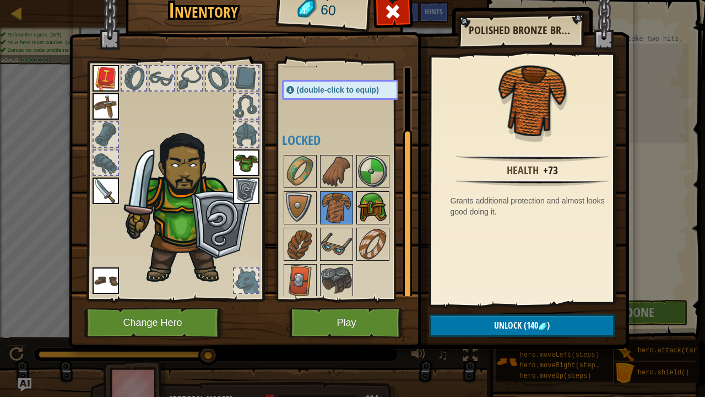
click at [376, 208] on img at bounding box center [372, 207] width 31 height 31
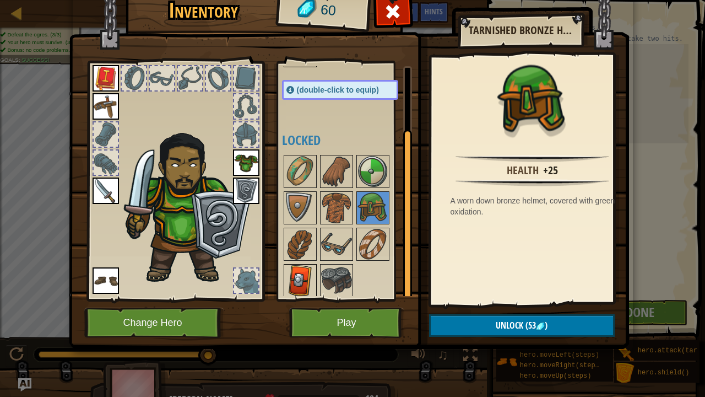
click at [307, 281] on img at bounding box center [300, 280] width 31 height 31
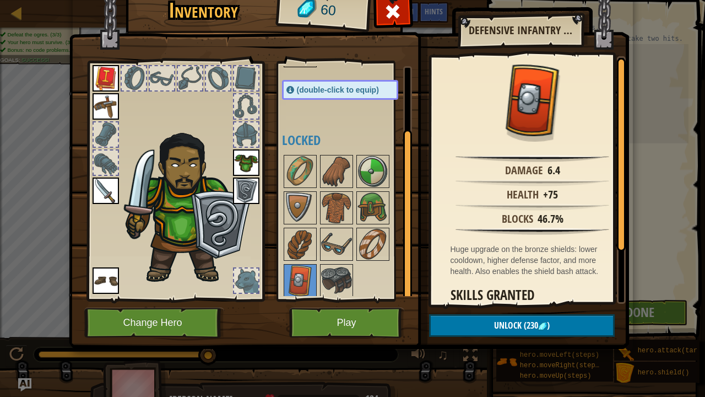
click at [245, 187] on img at bounding box center [246, 190] width 26 height 26
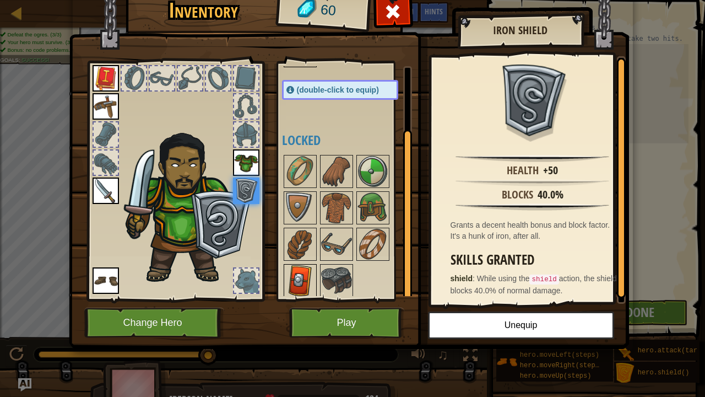
click at [286, 279] on img at bounding box center [300, 280] width 31 height 31
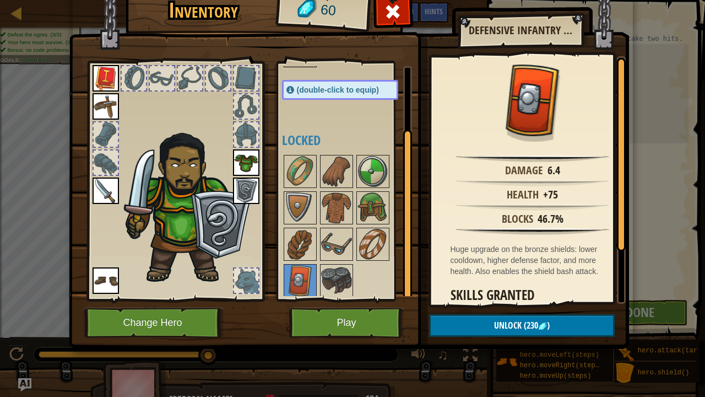
click at [241, 191] on img at bounding box center [246, 190] width 26 height 26
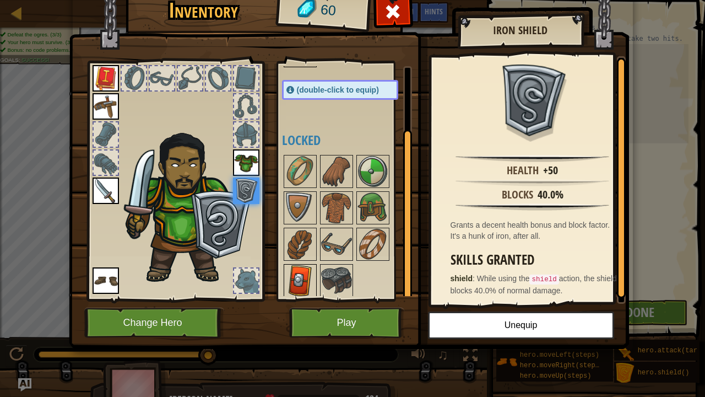
click at [291, 280] on img at bounding box center [300, 280] width 31 height 31
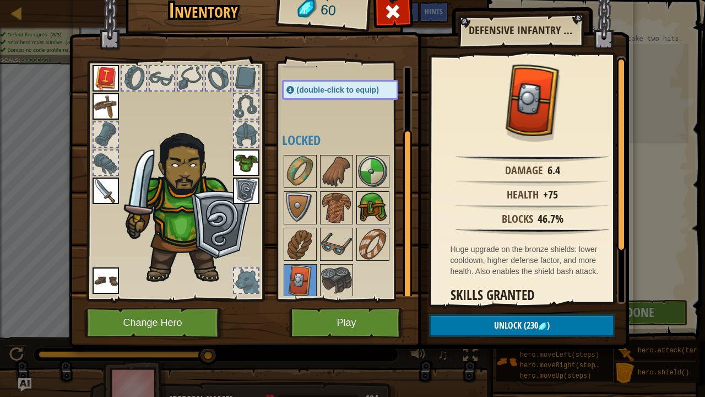
click at [379, 207] on img at bounding box center [372, 207] width 31 height 31
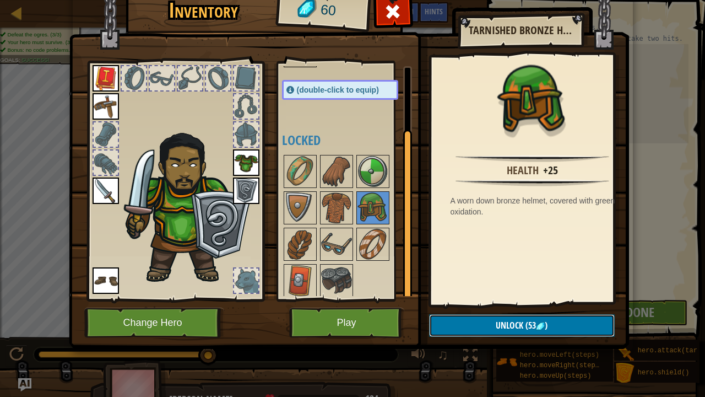
drag, startPoint x: 483, startPoint y: 326, endPoint x: 468, endPoint y: 300, distance: 29.9
click at [483, 307] on button "Unlock (53 )" at bounding box center [522, 325] width 186 height 23
click at [480, 307] on button "Confirm" at bounding box center [522, 325] width 186 height 23
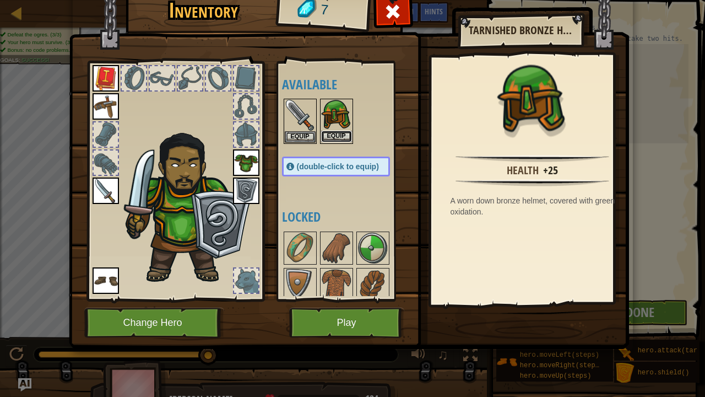
click at [337, 131] on button "Equip" at bounding box center [336, 137] width 31 height 12
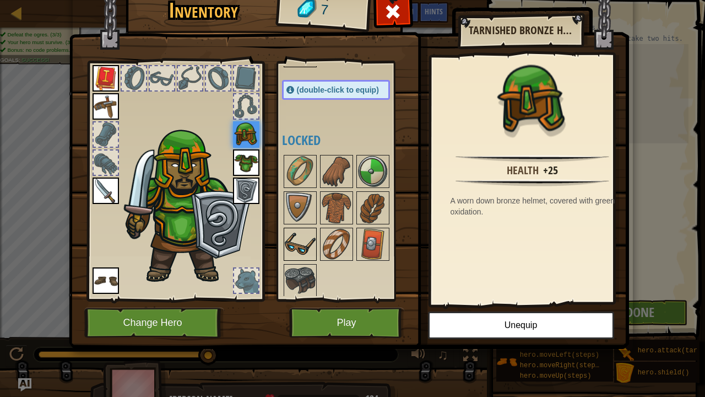
click at [299, 239] on img at bounding box center [300, 244] width 31 height 31
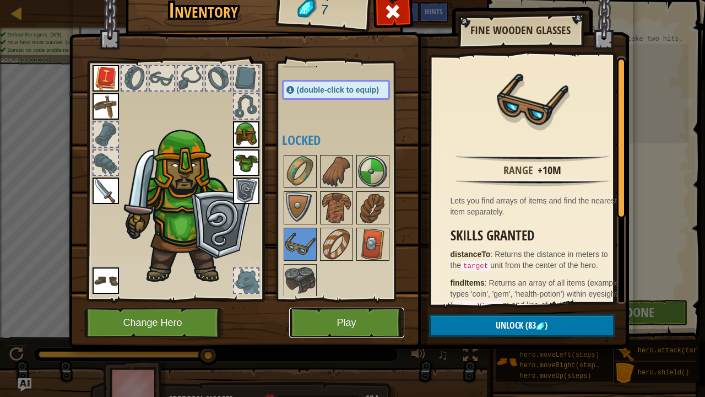
click at [339, 307] on button "Play" at bounding box center [346, 322] width 115 height 30
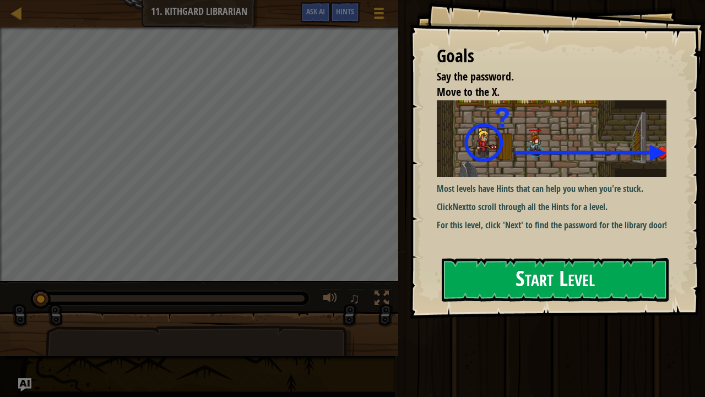
click at [569, 280] on button "Start Level" at bounding box center [555, 280] width 227 height 44
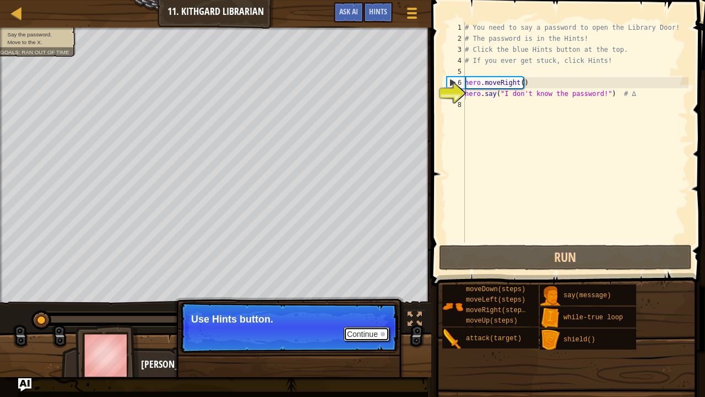
click at [351, 307] on button "Continue" at bounding box center [367, 334] width 46 height 14
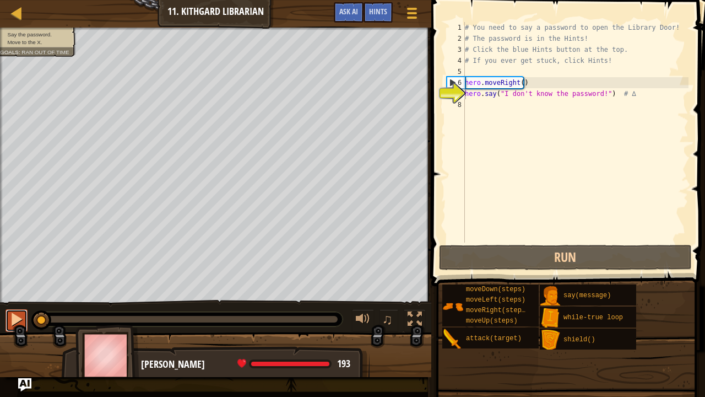
click at [12, 307] on div at bounding box center [16, 319] width 14 height 14
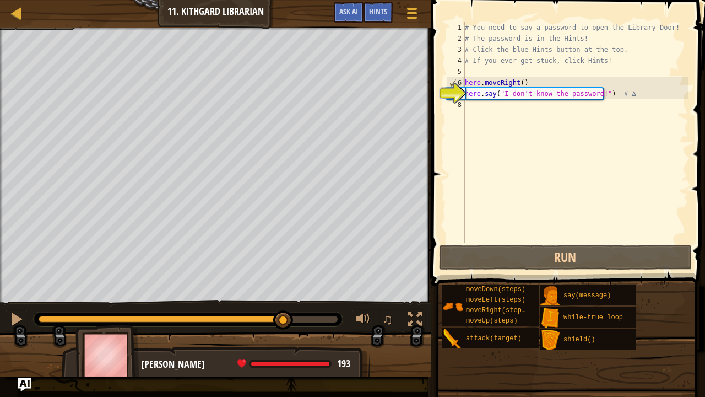
drag, startPoint x: 333, startPoint y: 315, endPoint x: 282, endPoint y: 313, distance: 51.3
click at [283, 307] on div at bounding box center [283, 320] width 20 height 20
drag, startPoint x: 281, startPoint y: 312, endPoint x: 252, endPoint y: 319, distance: 30.2
click at [252, 307] on div at bounding box center [253, 320] width 20 height 20
click at [17, 307] on div at bounding box center [16, 319] width 14 height 14
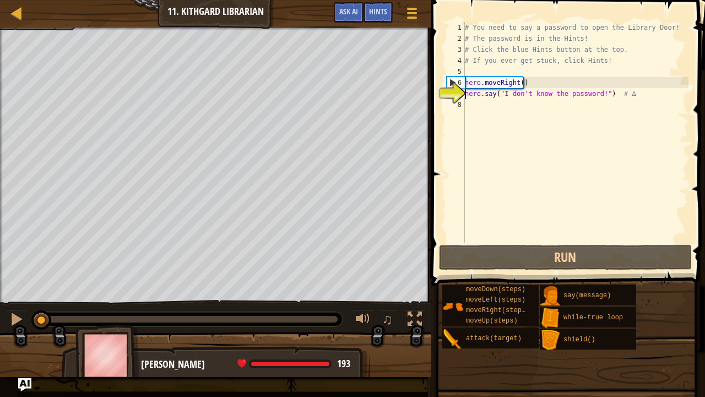
drag, startPoint x: 331, startPoint y: 322, endPoint x: 0, endPoint y: 387, distance: 337.4
click at [0, 307] on div "Map Introduction to Computer Science 11. Kithgard Librarian Game Menu Done Hint…" at bounding box center [352, 198] width 705 height 397
click at [17, 307] on div at bounding box center [16, 319] width 14 height 14
click at [18, 307] on div at bounding box center [16, 319] width 14 height 14
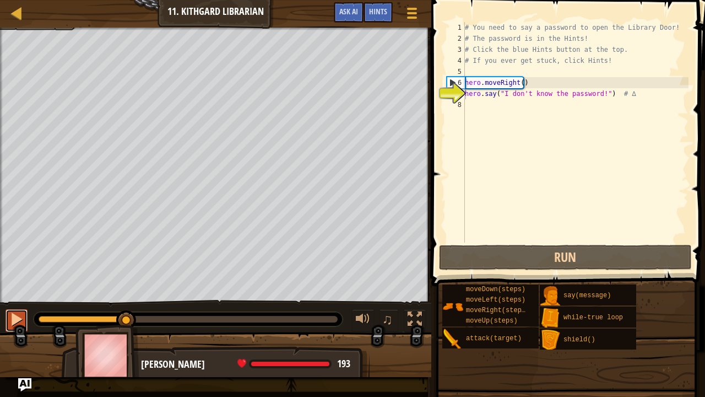
click at [0, 0] on div at bounding box center [0, 0] width 0 height 0
click at [18, 307] on div at bounding box center [16, 319] width 14 height 14
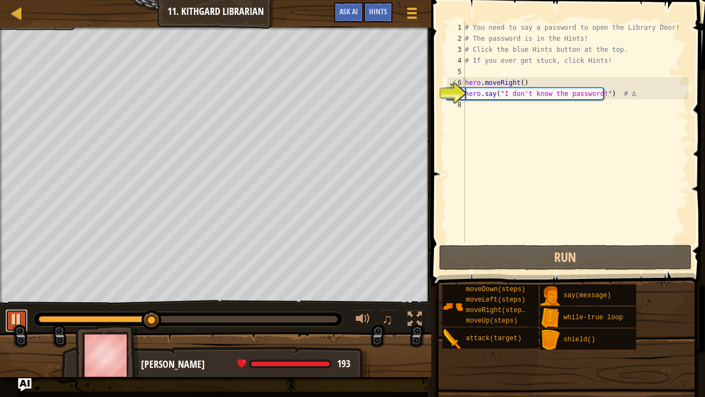
click at [17, 307] on div at bounding box center [16, 319] width 14 height 14
click at [382, 11] on span "Hints" at bounding box center [378, 11] width 18 height 10
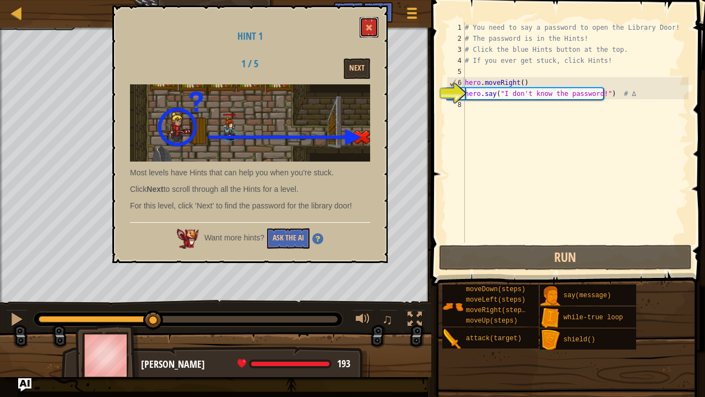
click at [370, 24] on span at bounding box center [369, 28] width 8 height 8
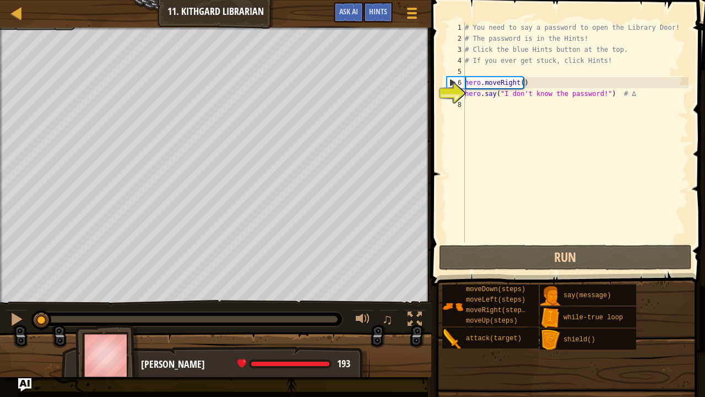
drag, startPoint x: 154, startPoint y: 322, endPoint x: 0, endPoint y: 350, distance: 156.1
click at [0, 307] on div "Say the password. Move to the X. Goals : Ran out of time ♫ [PERSON_NAME] 193 x:…" at bounding box center [352, 202] width 705 height 349
click at [374, 15] on span "Hints" at bounding box center [378, 11] width 18 height 10
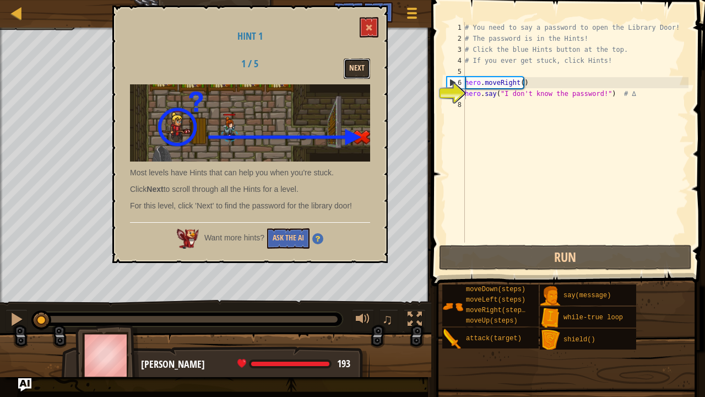
click at [359, 63] on button "Next" at bounding box center [357, 68] width 26 height 20
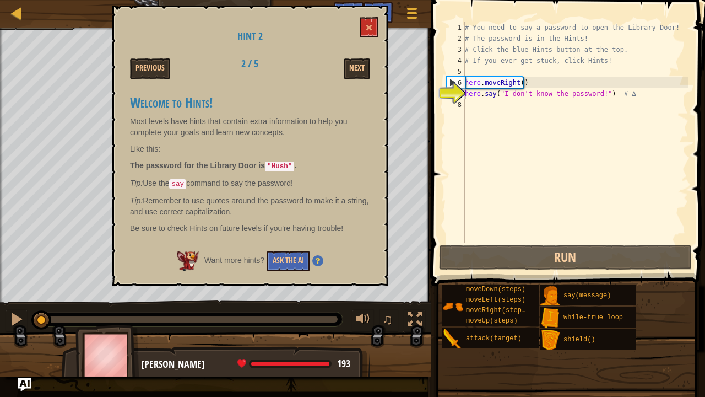
click at [591, 96] on div "# You need to say a password to open the Library Door! # The password is in the…" at bounding box center [576, 143] width 226 height 242
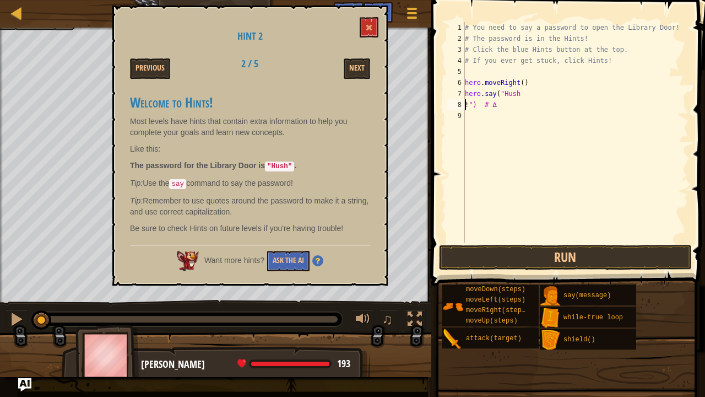
scroll to position [5, 2]
type textarea "hero.say("Hush!") # ∆"
click at [554, 257] on button "Run" at bounding box center [565, 257] width 253 height 25
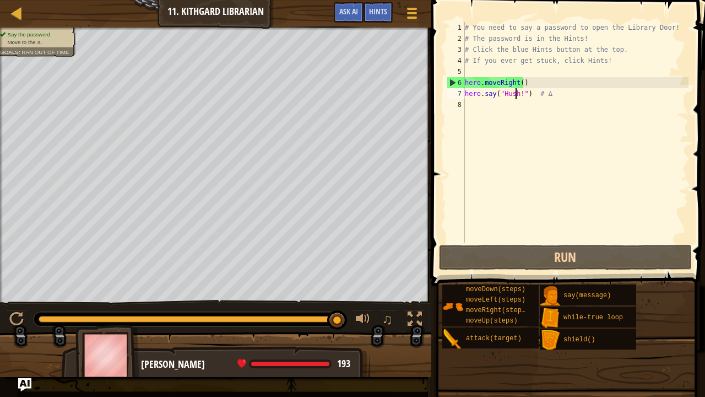
click at [485, 104] on div "# You need to say a password to open the Library Door! # The password is in the…" at bounding box center [576, 143] width 226 height 242
type textarea "r"
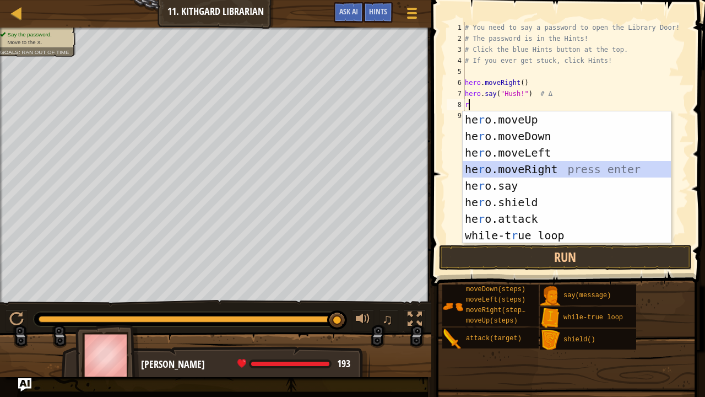
click at [533, 165] on div "he r o.moveUp press enter he r o.moveDown press enter he r o.moveLeft press ent…" at bounding box center [567, 193] width 209 height 165
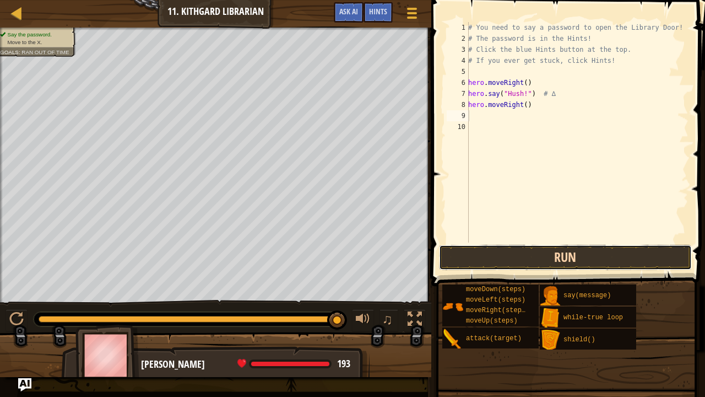
click at [546, 260] on button "Run" at bounding box center [565, 257] width 253 height 25
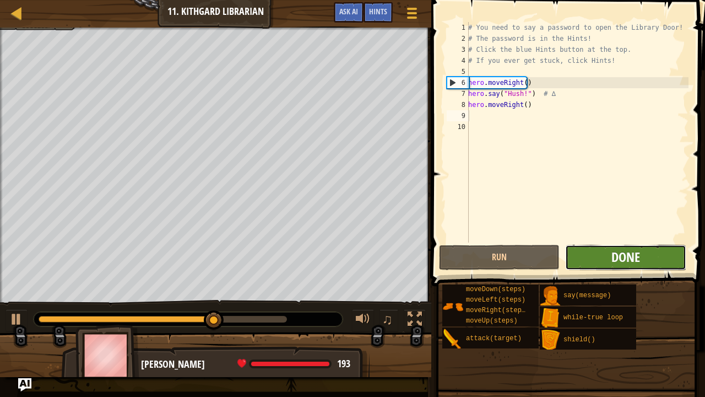
click at [617, 260] on span "Done" at bounding box center [625, 257] width 29 height 18
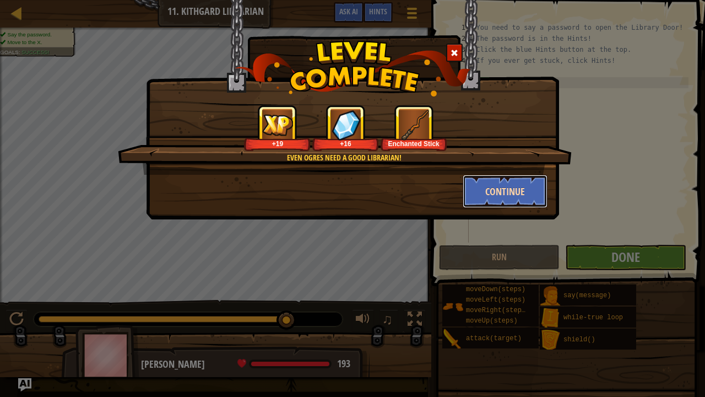
click at [486, 184] on button "Continue" at bounding box center [505, 191] width 85 height 33
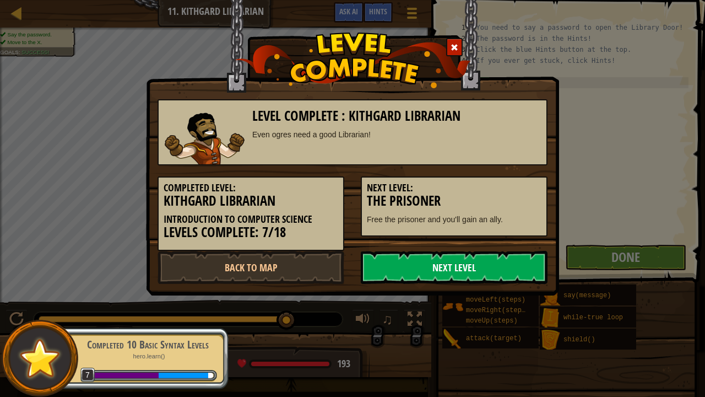
click at [433, 263] on link "Next Level" at bounding box center [454, 267] width 187 height 33
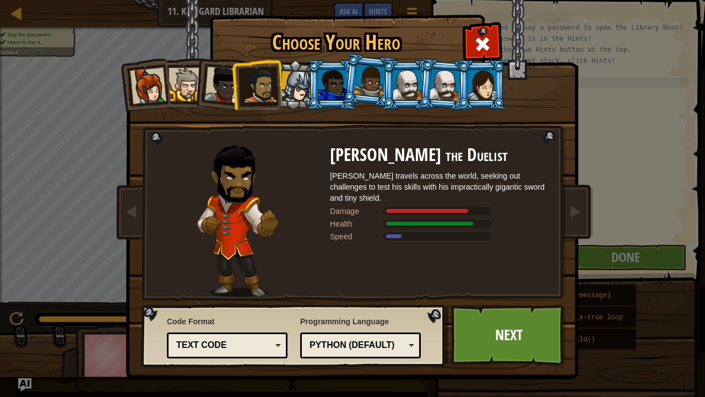
click at [294, 83] on div at bounding box center [295, 86] width 31 height 31
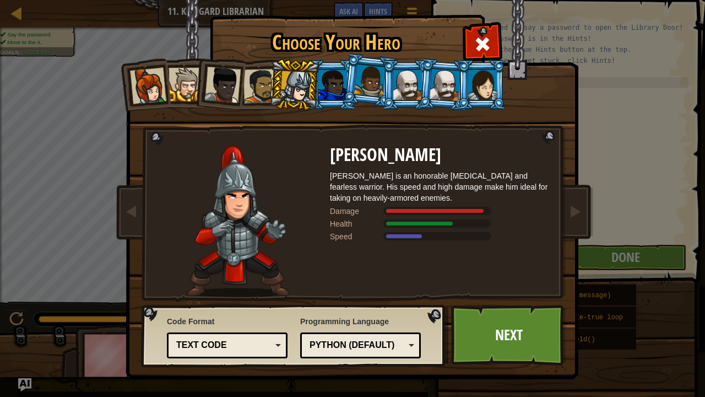
click at [353, 86] on li at bounding box center [368, 80] width 55 height 55
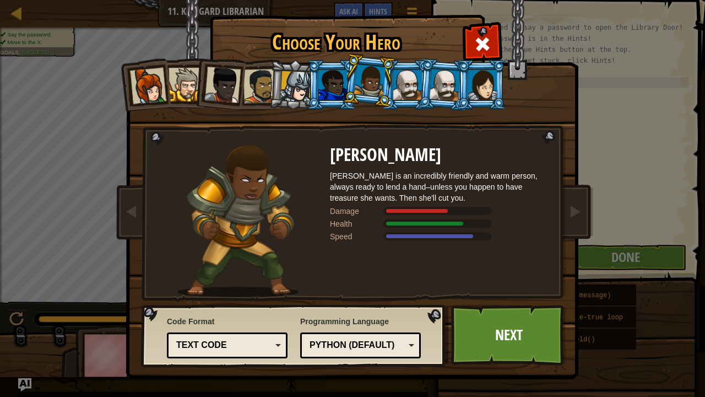
click at [408, 65] on li at bounding box center [407, 84] width 50 height 50
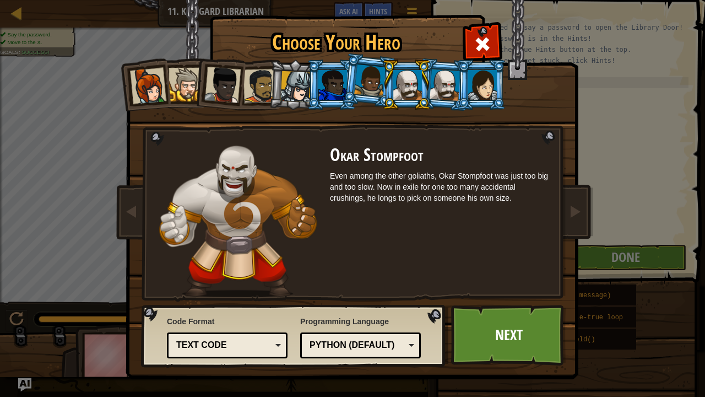
click at [432, 90] on div at bounding box center [445, 84] width 31 height 31
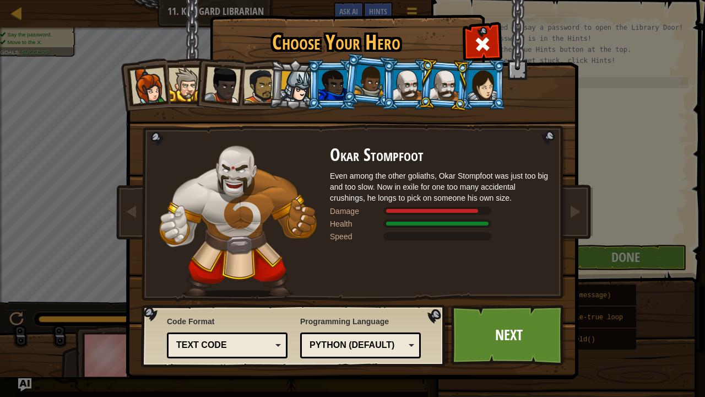
click at [481, 83] on div at bounding box center [482, 85] width 29 height 30
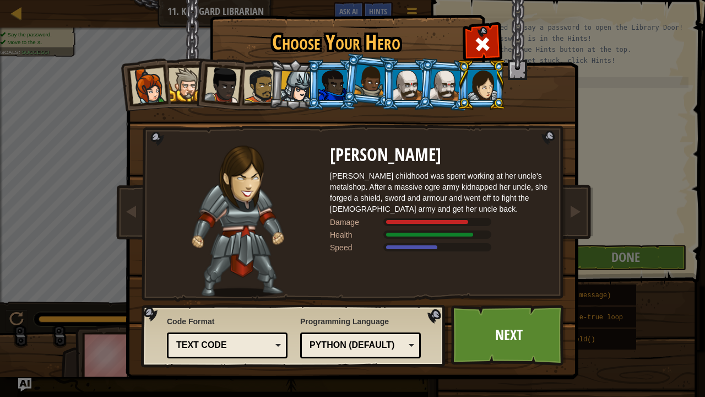
click at [432, 89] on div at bounding box center [445, 84] width 31 height 31
